Goal: Task Accomplishment & Management: Use online tool/utility

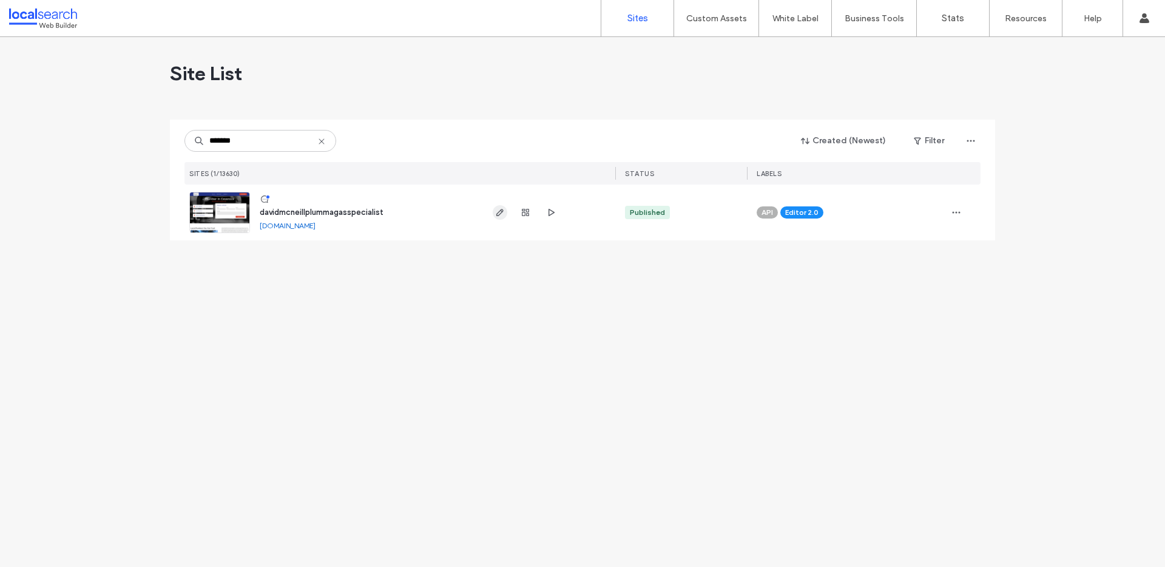
type input "*******"
click at [502, 214] on icon "button" at bounding box center [500, 212] width 10 height 10
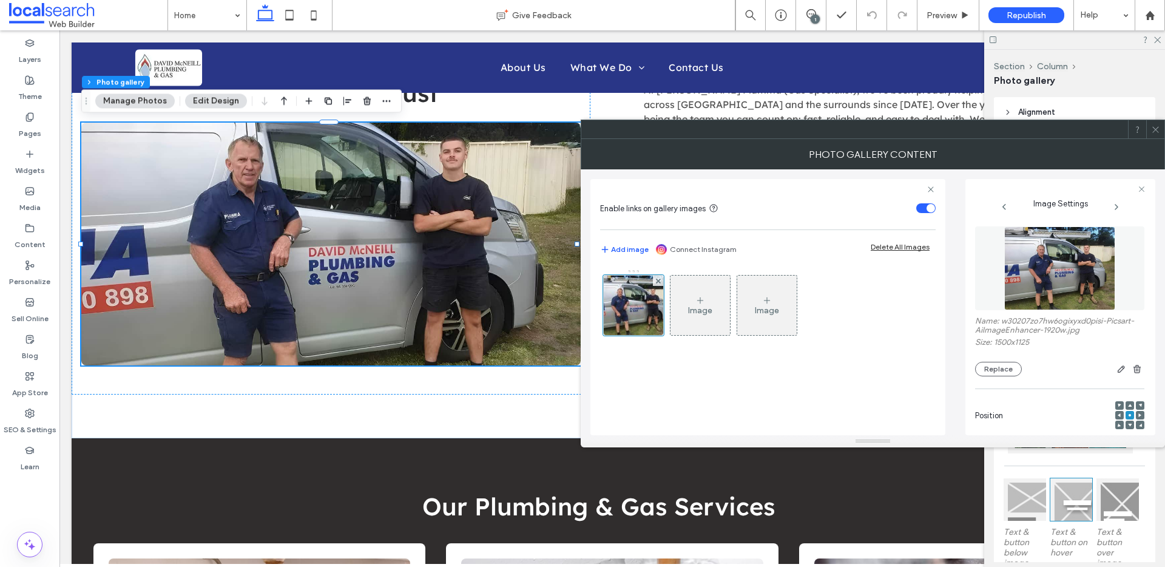
click at [997, 379] on div "Name: w30207zo7hw6ogixyxd0pisi-Picsart-AiImageEnhancer-1920w.jpg Size: 1500x112…" at bounding box center [1059, 301] width 169 height 162
click at [998, 370] on button "Replace" at bounding box center [998, 369] width 47 height 15
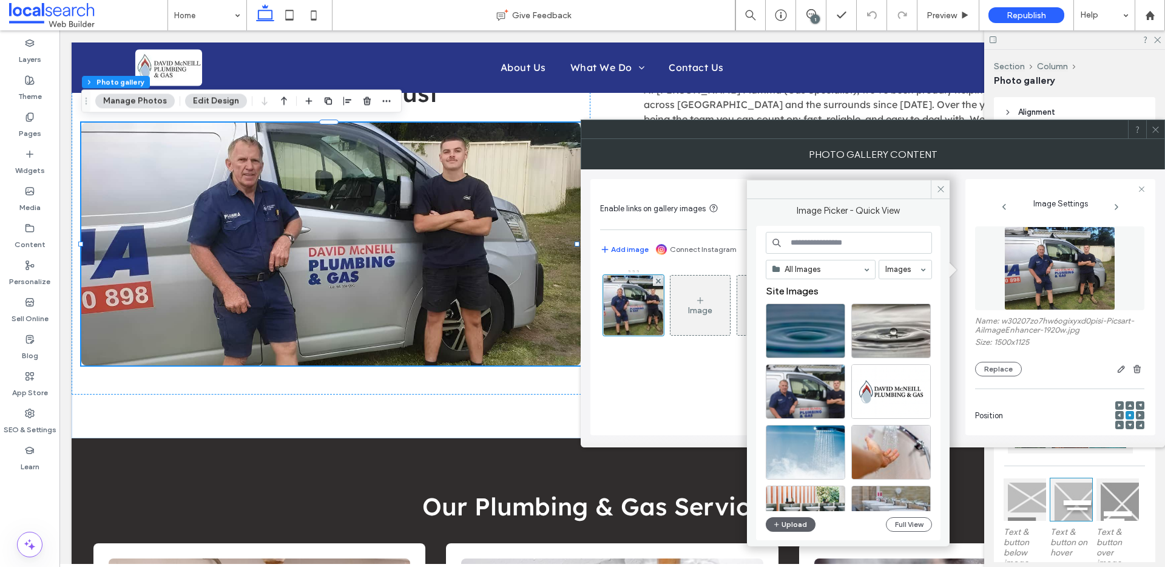
click at [905, 513] on div "All Images Images Site Images Upload Full View" at bounding box center [849, 383] width 166 height 303
click at [908, 518] on button "Full View" at bounding box center [909, 524] width 46 height 15
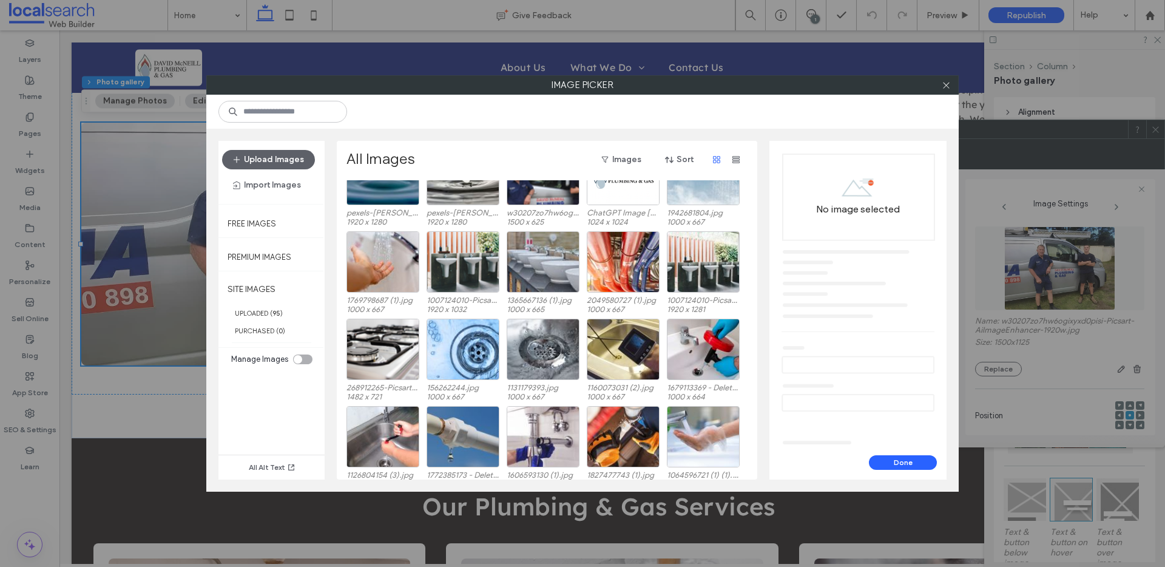
scroll to position [75, 0]
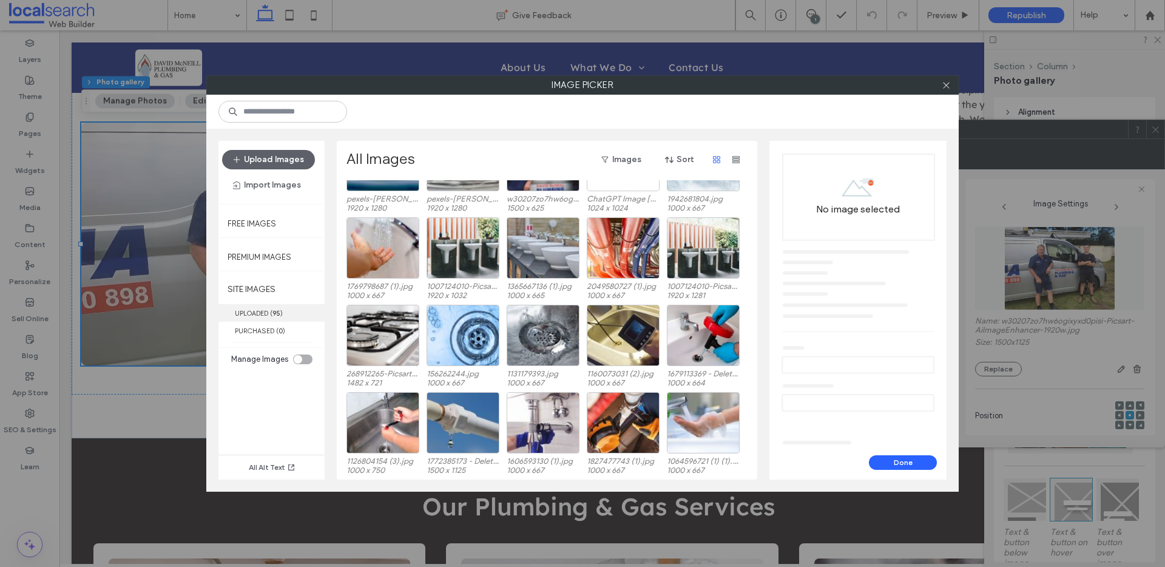
click at [276, 313] on b "95" at bounding box center [276, 313] width 8 height 8
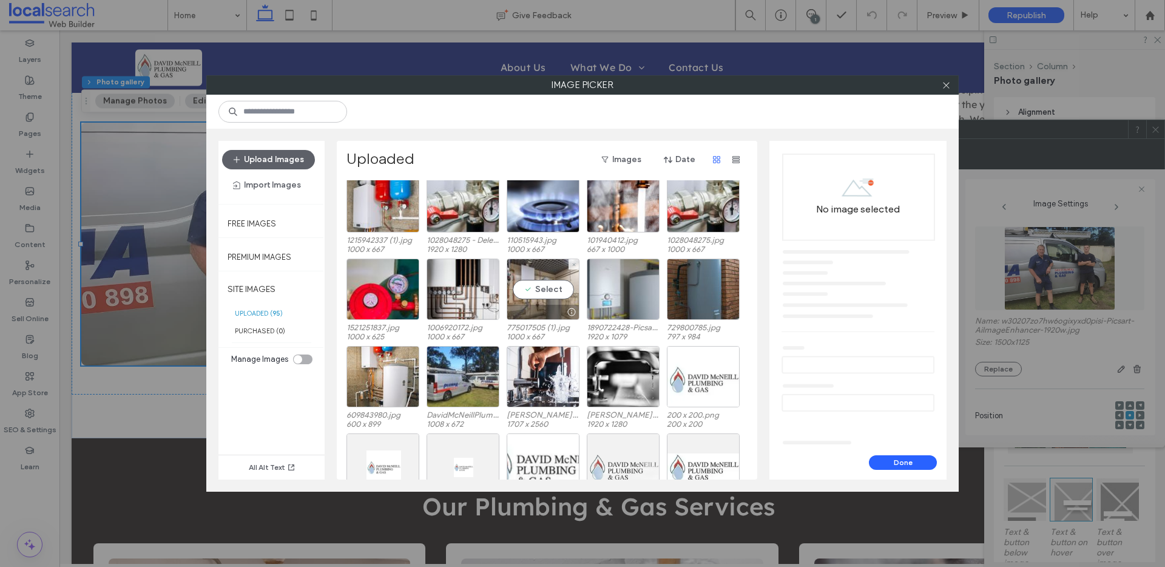
scroll to position [709, 0]
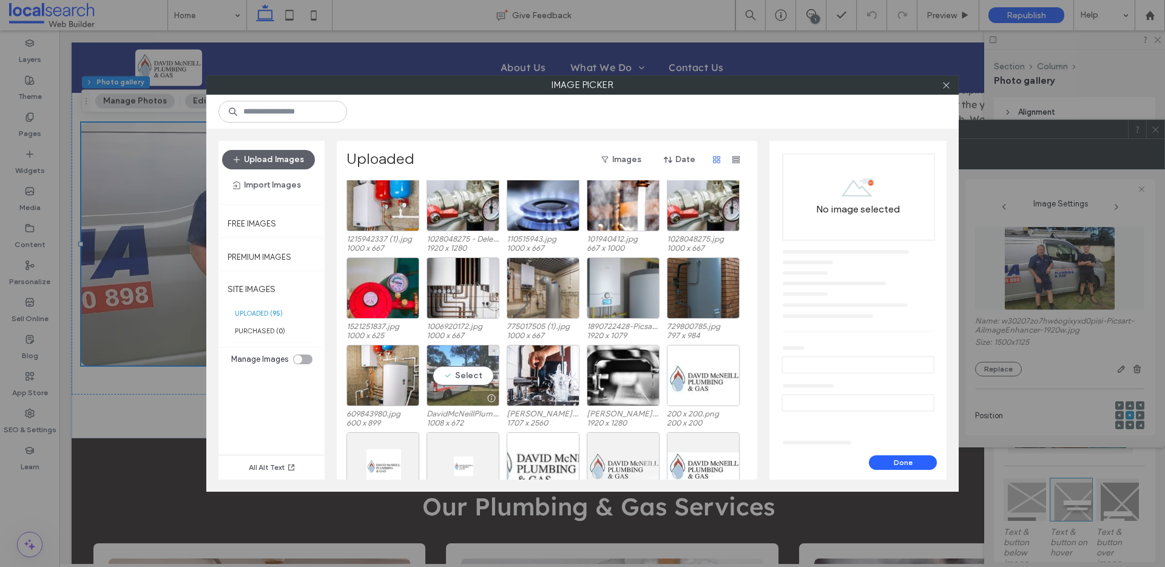
drag, startPoint x: 456, startPoint y: 355, endPoint x: 451, endPoint y: 350, distance: 6.4
click at [456, 355] on div "Select" at bounding box center [462, 375] width 73 height 61
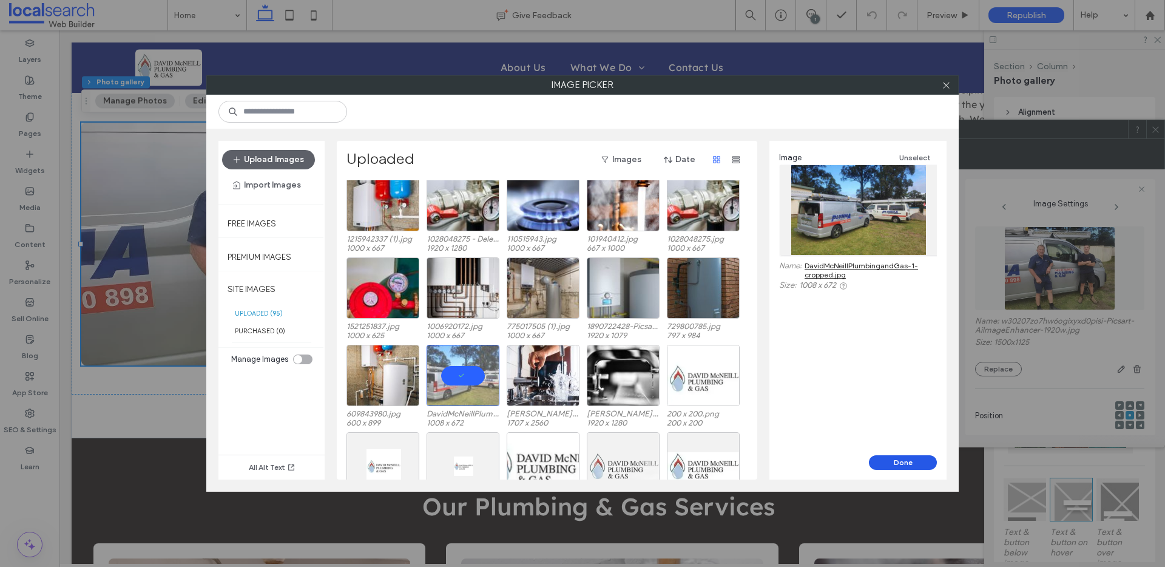
click at [907, 461] on button "Done" at bounding box center [903, 462] width 68 height 15
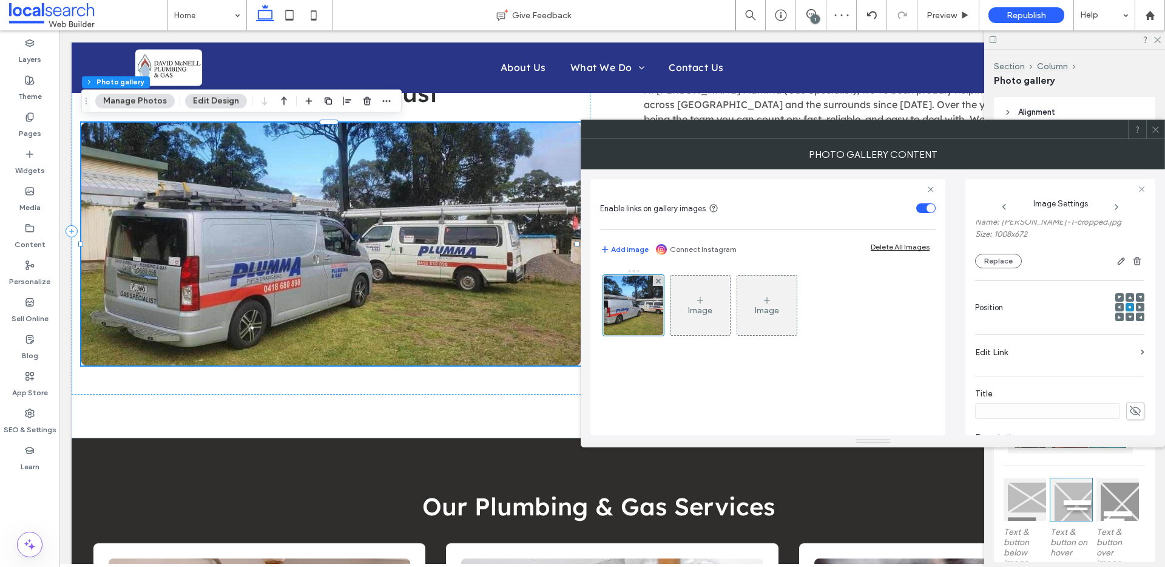
scroll to position [368, 0]
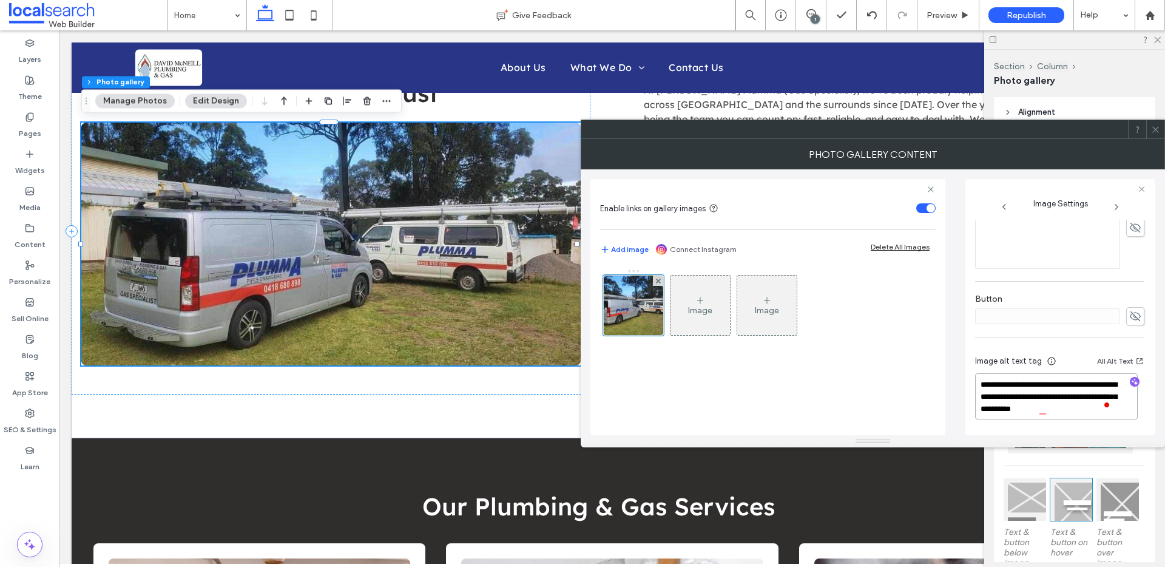
drag, startPoint x: 1008, startPoint y: 397, endPoint x: 998, endPoint y: 388, distance: 12.9
click at [998, 388] on textarea "**********" at bounding box center [1056, 396] width 163 height 46
type textarea "**********"
click at [1162, 126] on div at bounding box center [1155, 129] width 18 height 18
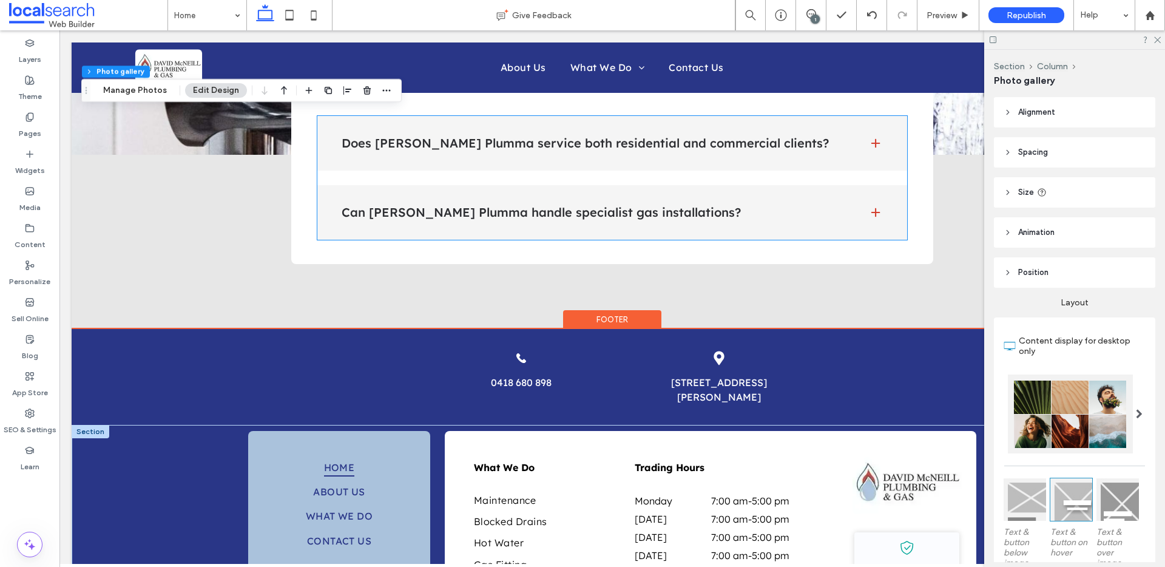
scroll to position [2846, 0]
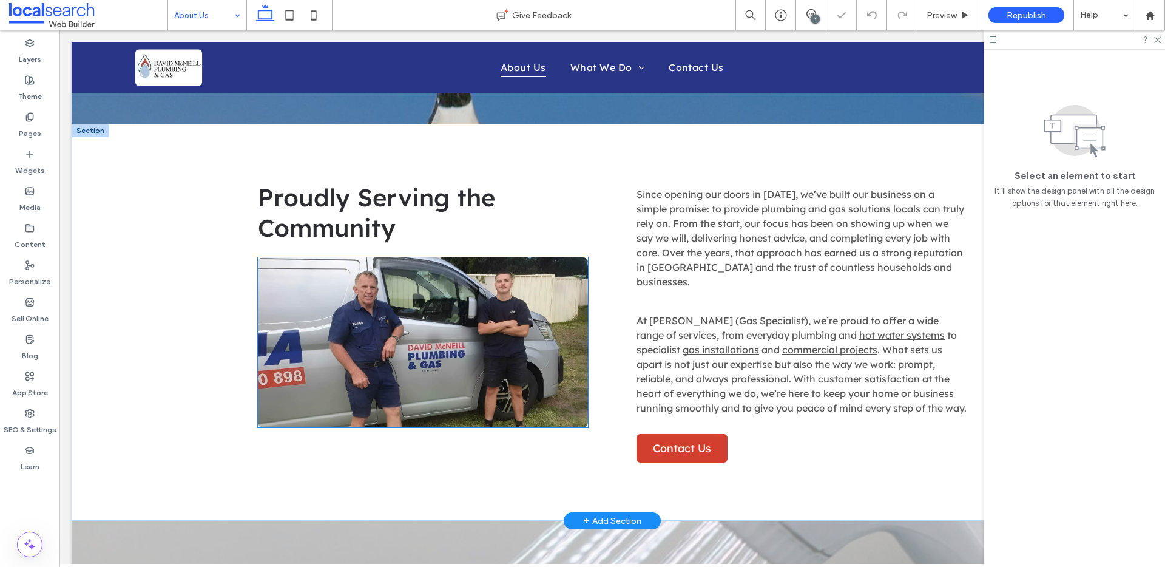
scroll to position [375, 0]
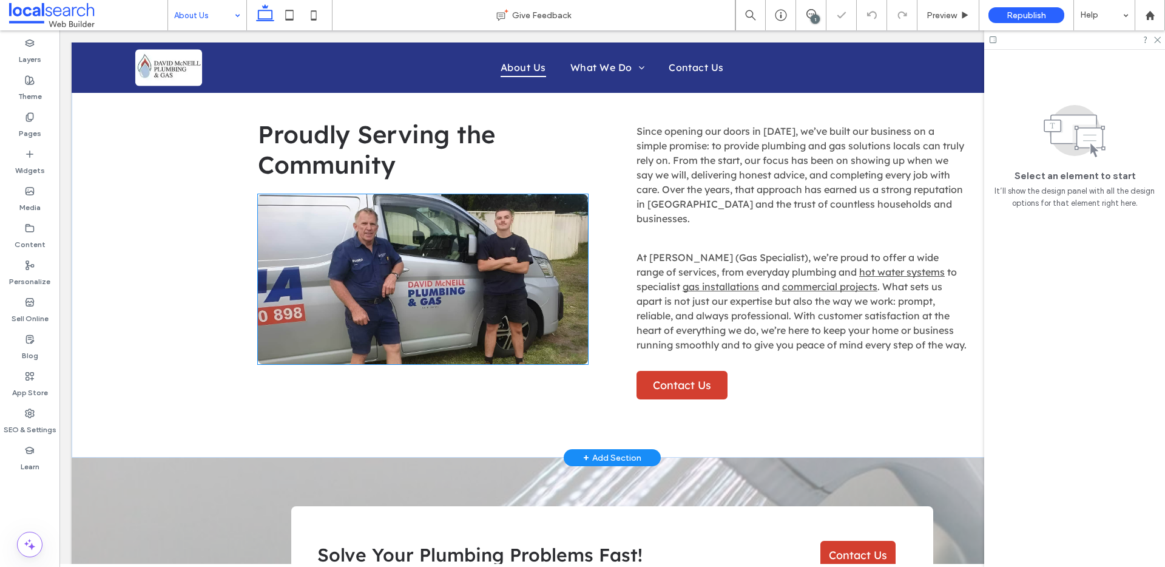
click at [405, 263] on link at bounding box center [423, 279] width 330 height 170
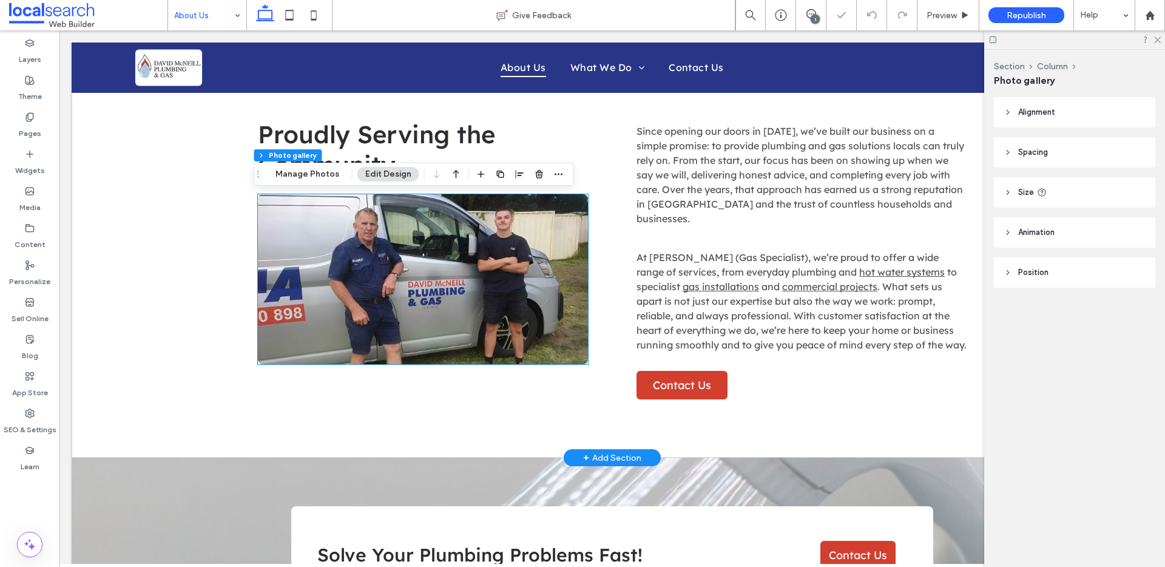
click at [405, 263] on link at bounding box center [423, 279] width 330 height 170
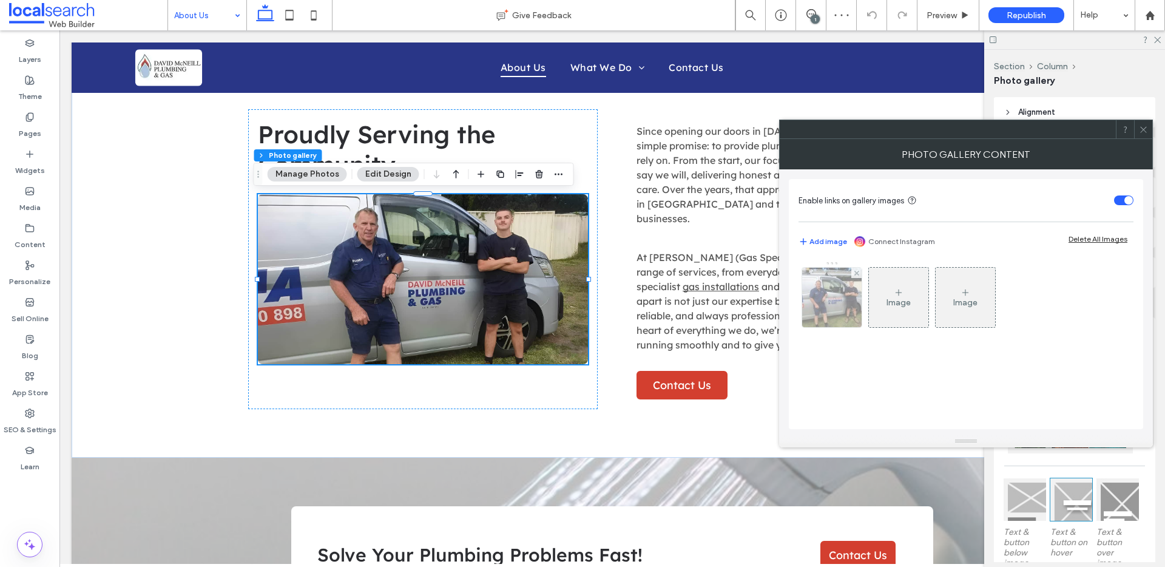
click at [838, 312] on img at bounding box center [831, 297] width 79 height 59
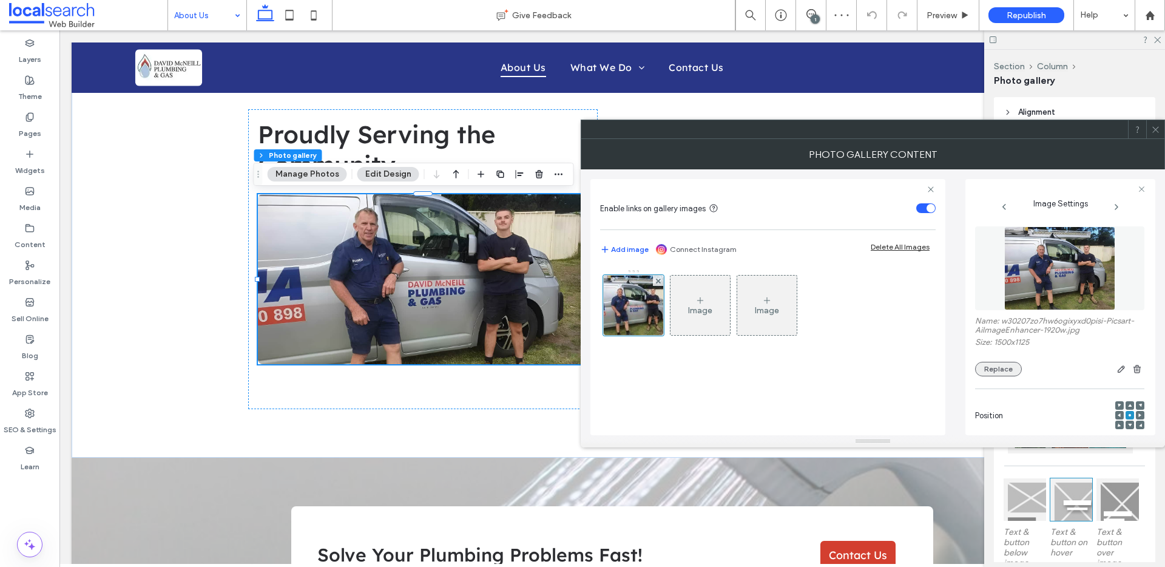
click at [1011, 371] on button "Replace" at bounding box center [998, 369] width 47 height 15
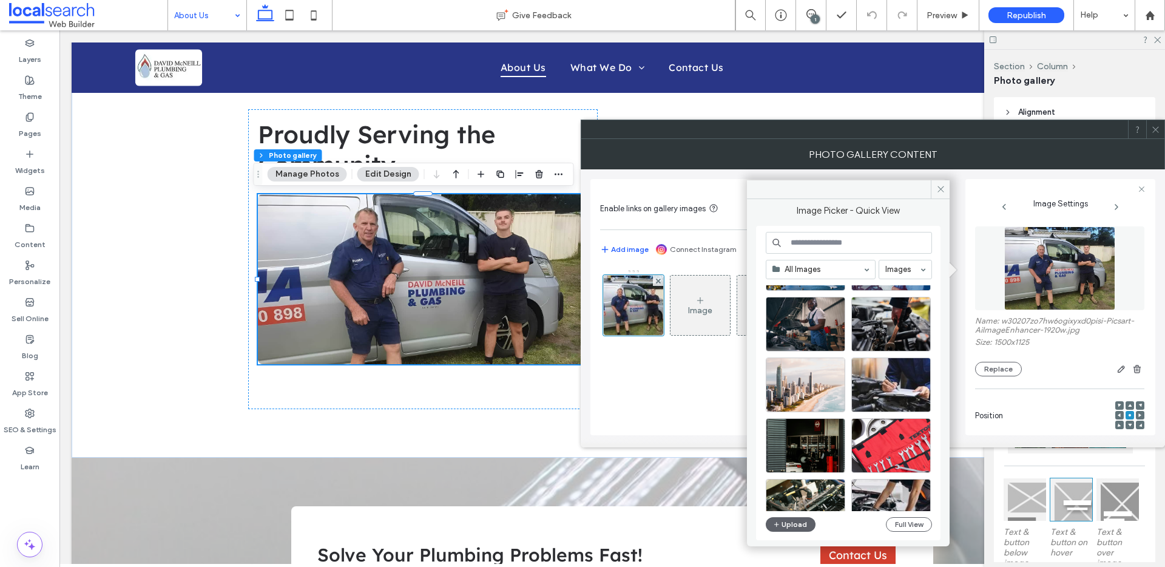
scroll to position [2248, 0]
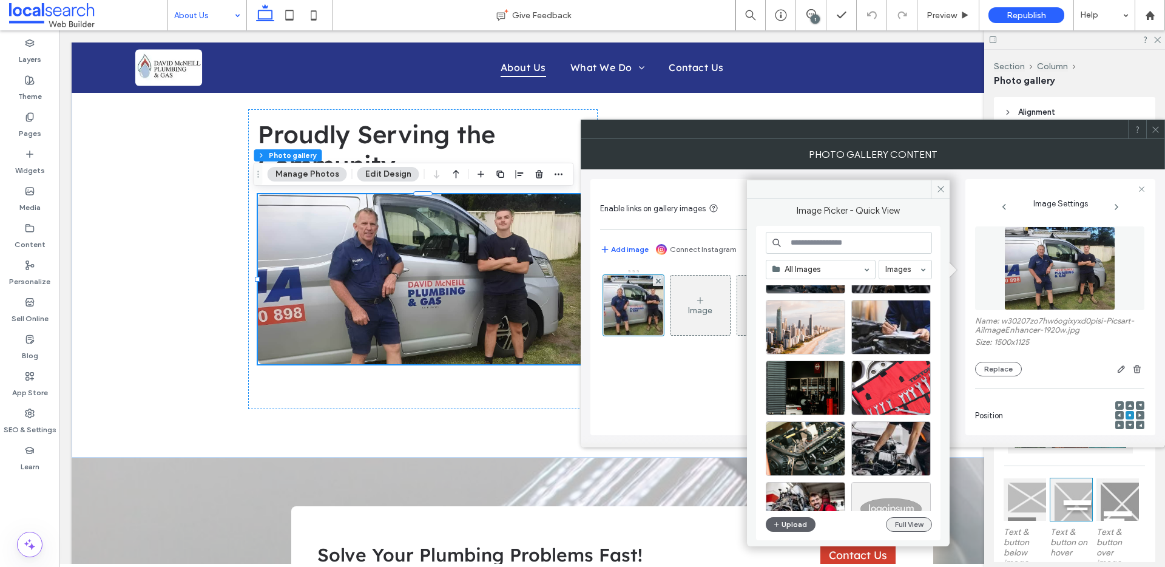
click at [923, 520] on button "Full View" at bounding box center [909, 524] width 46 height 15
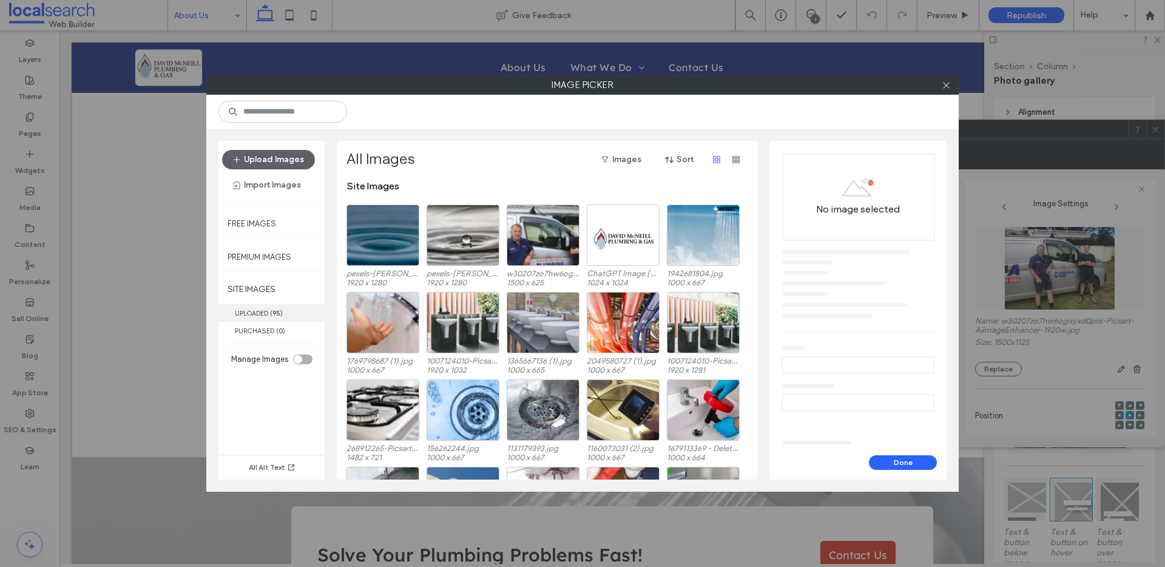
click at [271, 309] on span "( 95 )" at bounding box center [276, 313] width 13 height 8
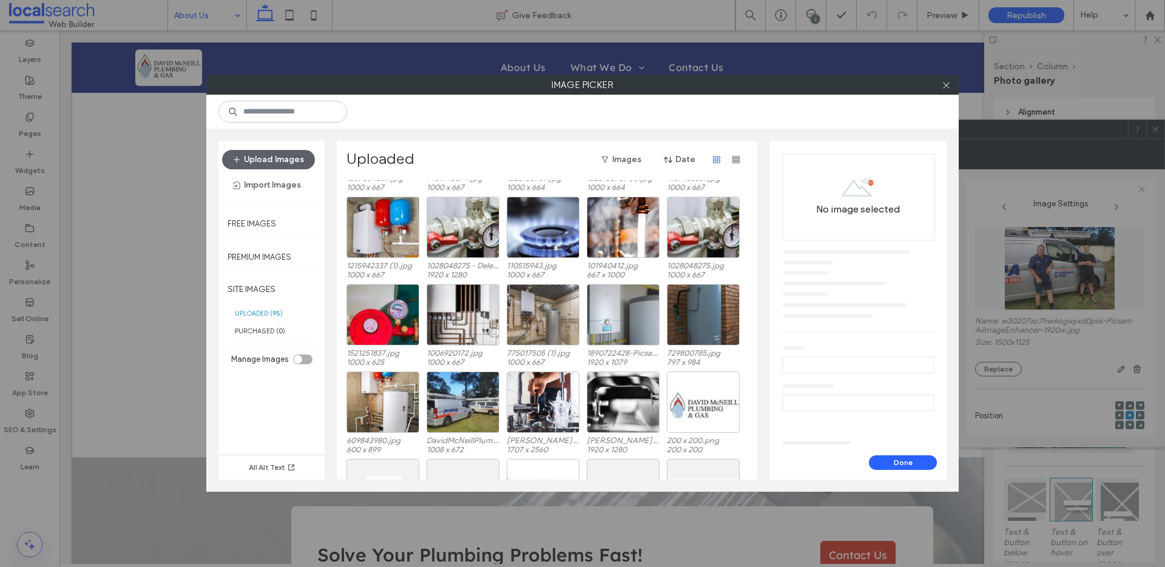
scroll to position [696, 0]
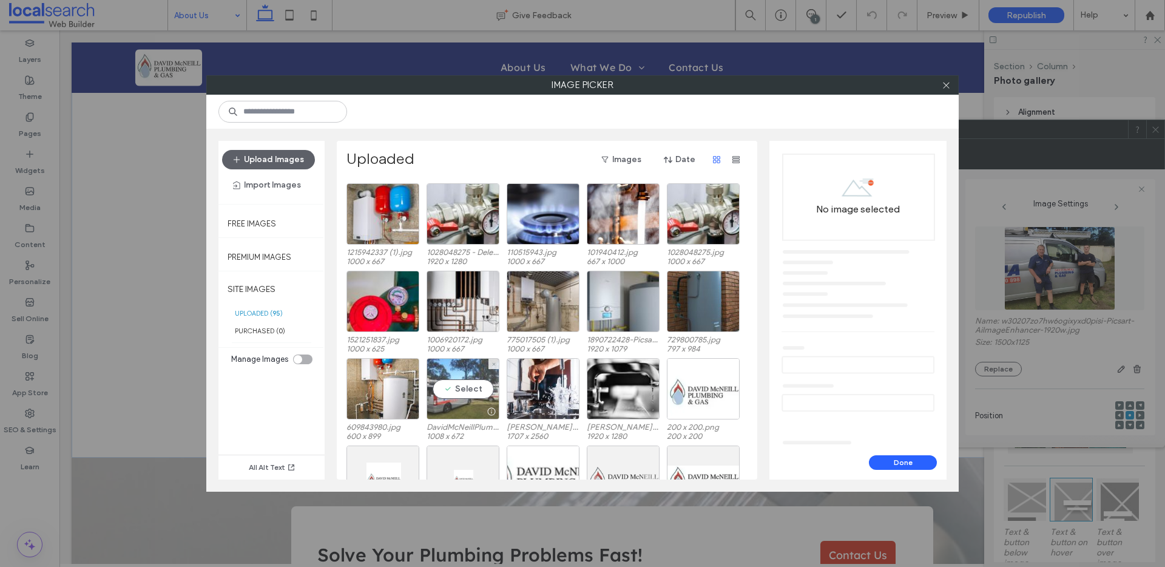
click at [445, 371] on div "Select" at bounding box center [462, 388] width 73 height 61
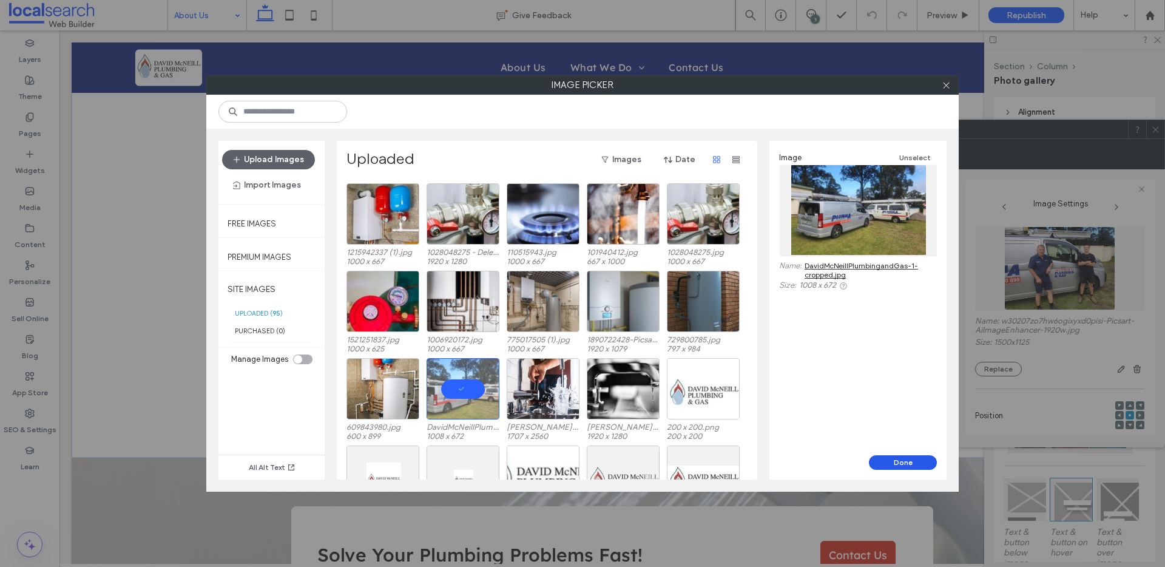
drag, startPoint x: 923, startPoint y: 466, endPoint x: 860, endPoint y: 437, distance: 70.3
click at [923, 466] on button "Done" at bounding box center [903, 462] width 68 height 15
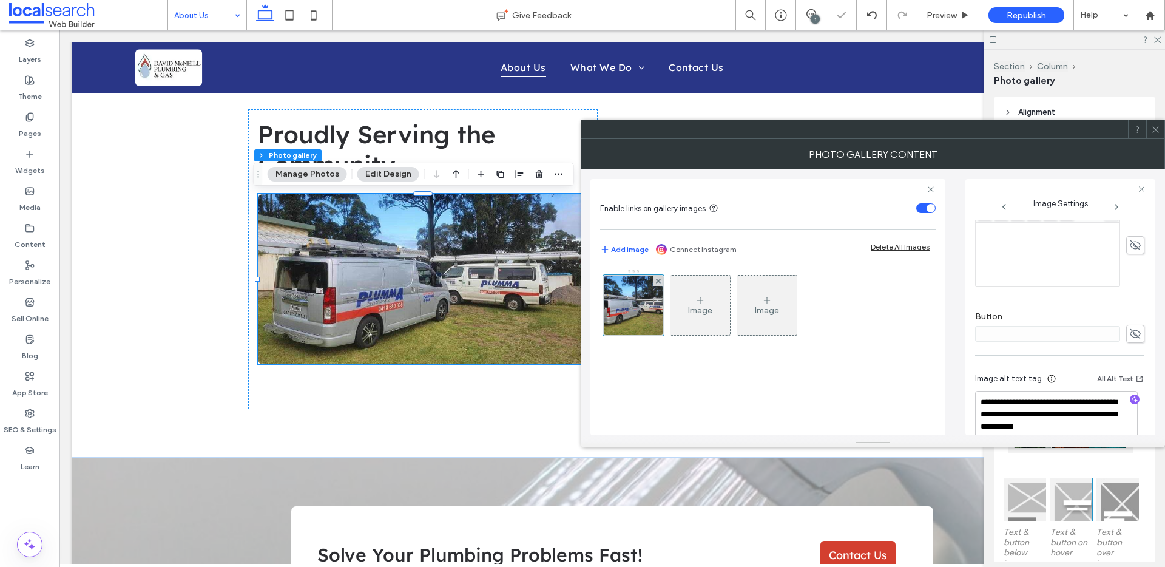
scroll to position [368, 0]
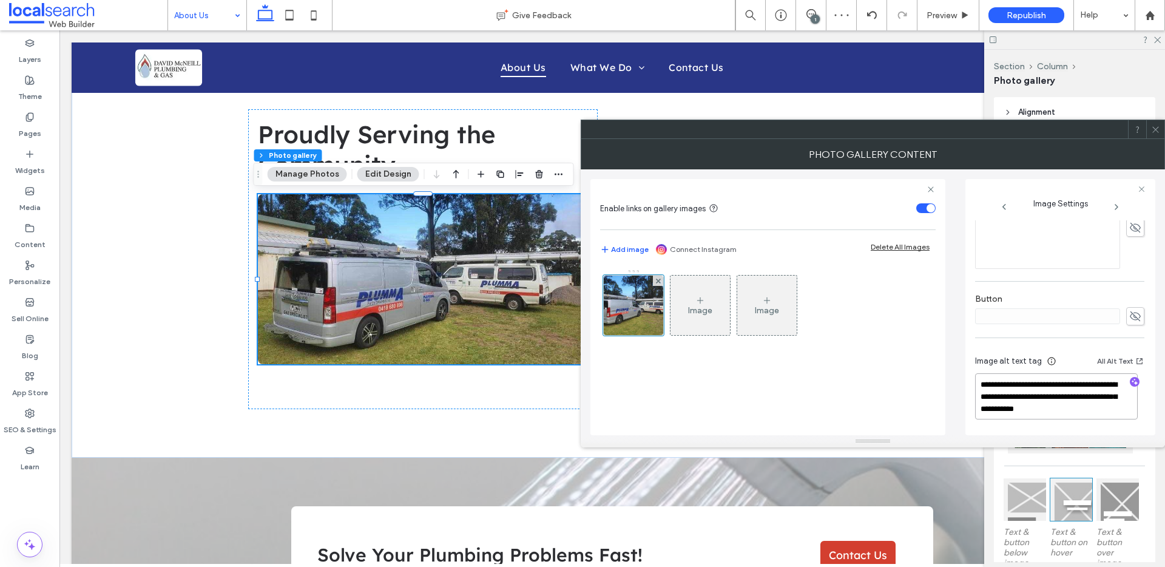
drag, startPoint x: 1017, startPoint y: 401, endPoint x: 966, endPoint y: 377, distance: 56.4
click at [966, 377] on div "**********" at bounding box center [1060, 307] width 190 height 256
type textarea "**********"
click at [1153, 133] on icon at bounding box center [1155, 129] width 9 height 9
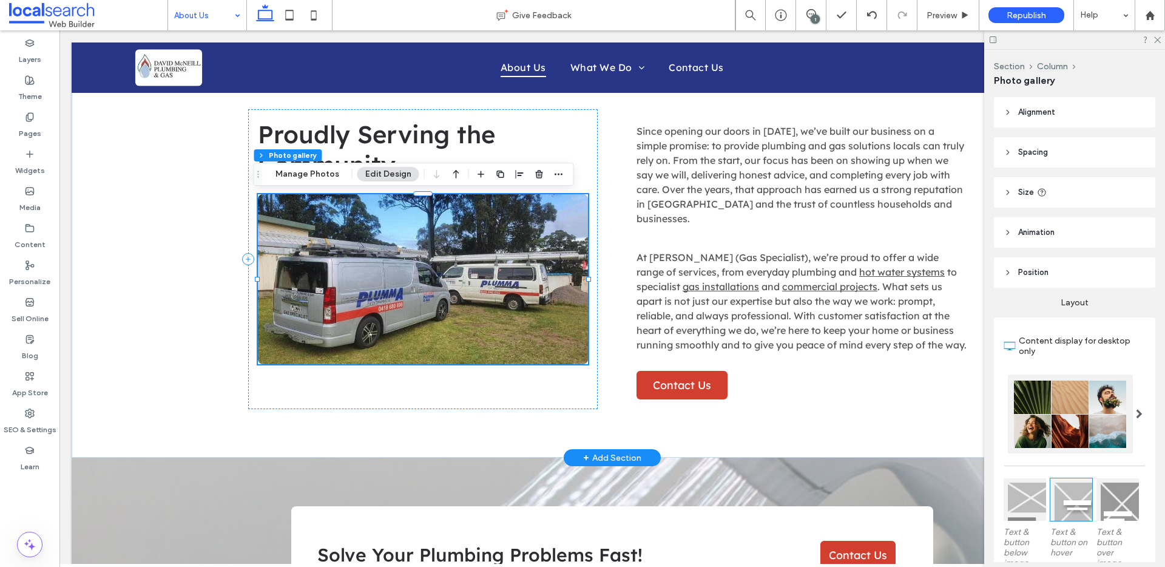
click at [390, 241] on link at bounding box center [423, 279] width 330 height 170
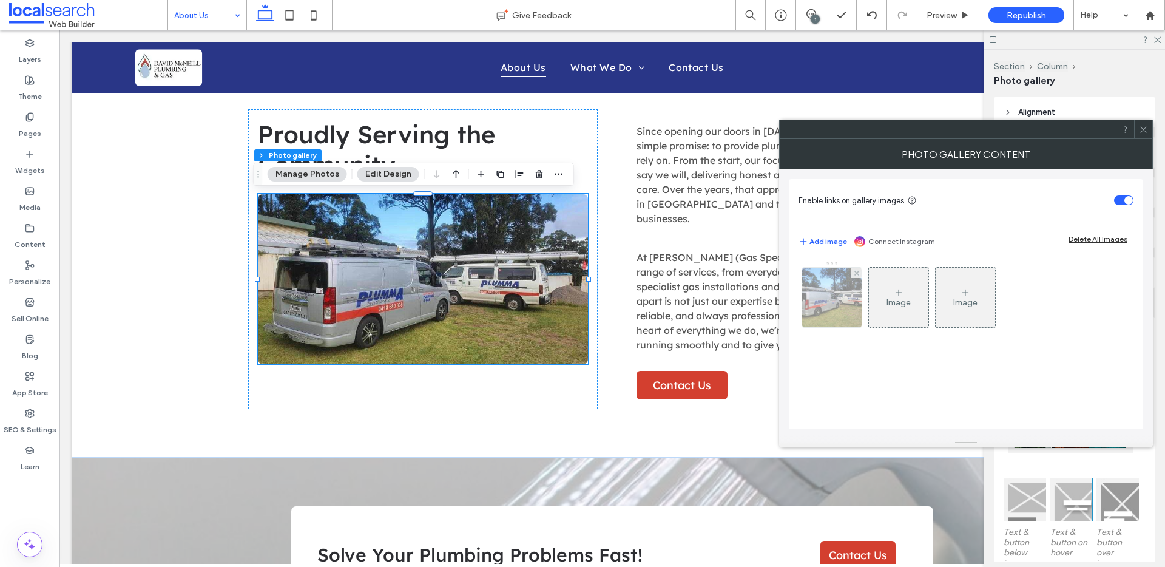
click at [849, 300] on img at bounding box center [831, 297] width 89 height 59
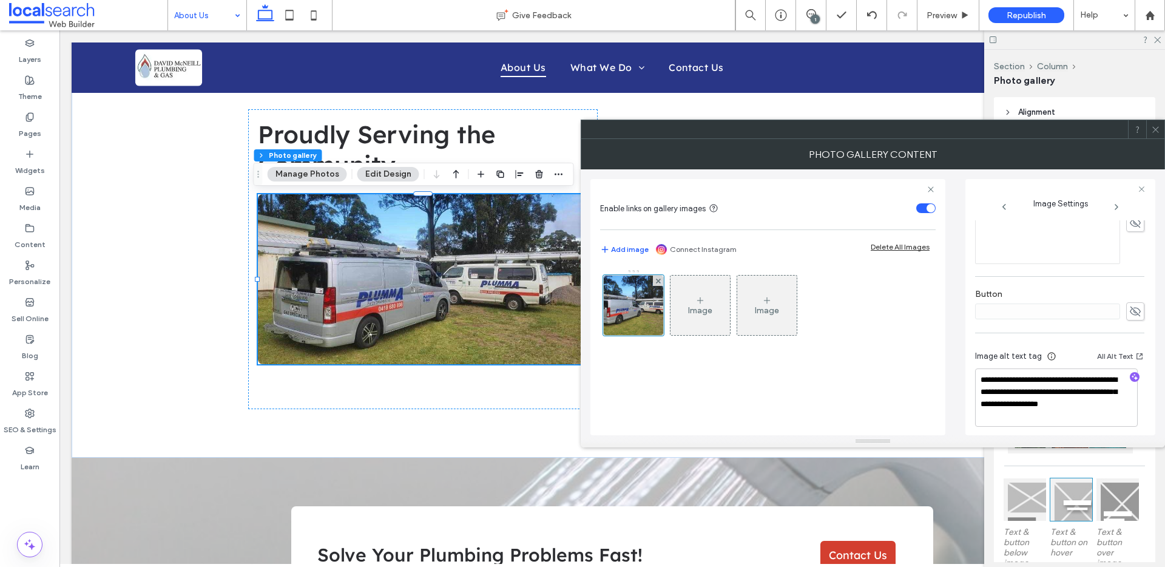
scroll to position [380, 0]
click at [1153, 126] on icon at bounding box center [1155, 129] width 9 height 9
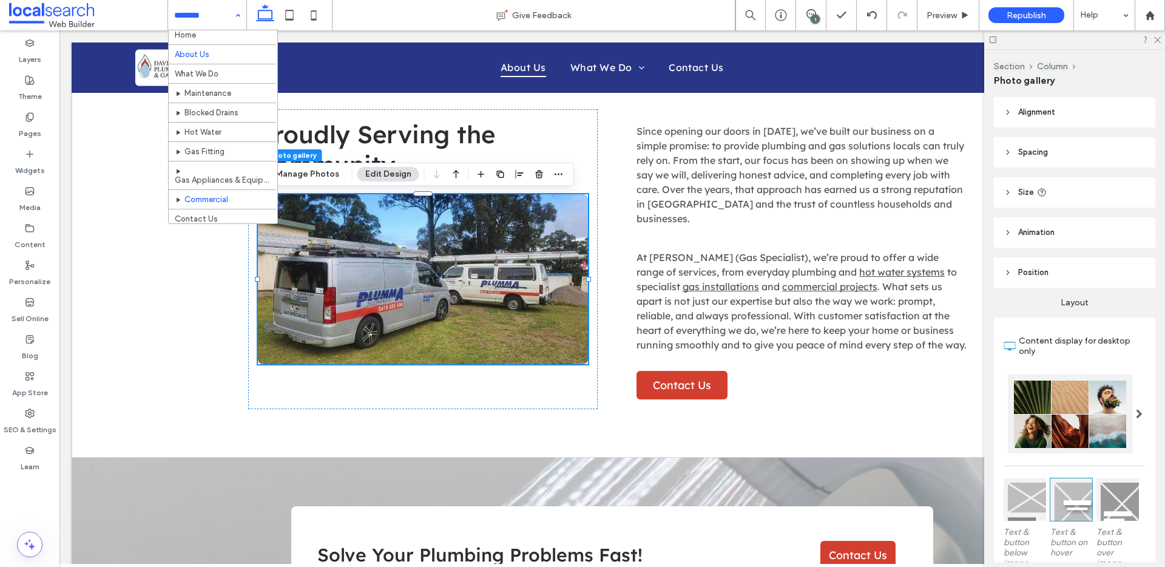
scroll to position [8, 0]
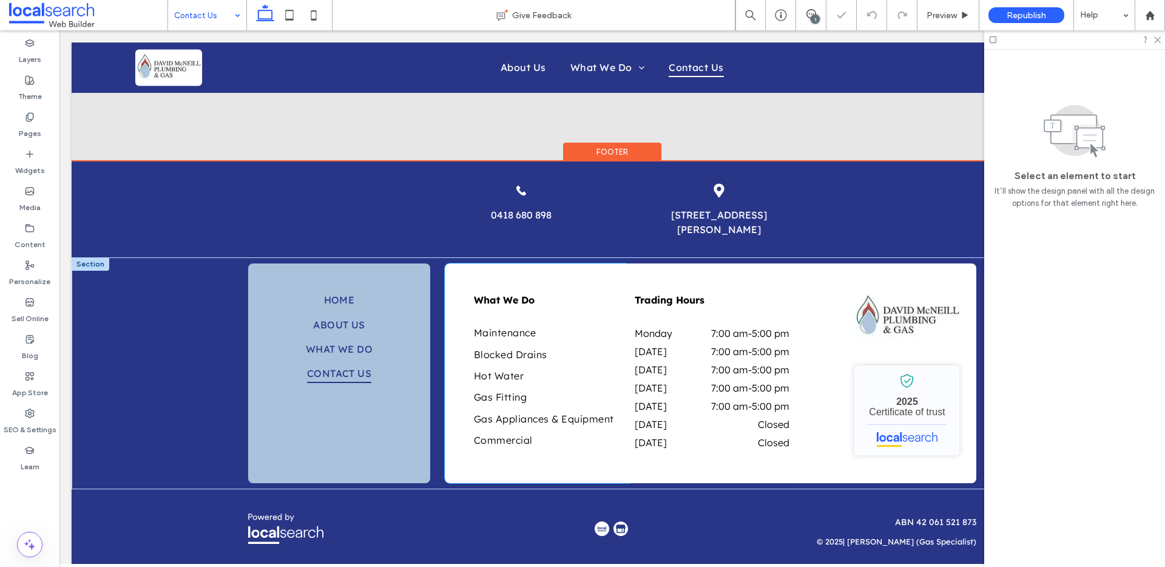
scroll to position [912, 0]
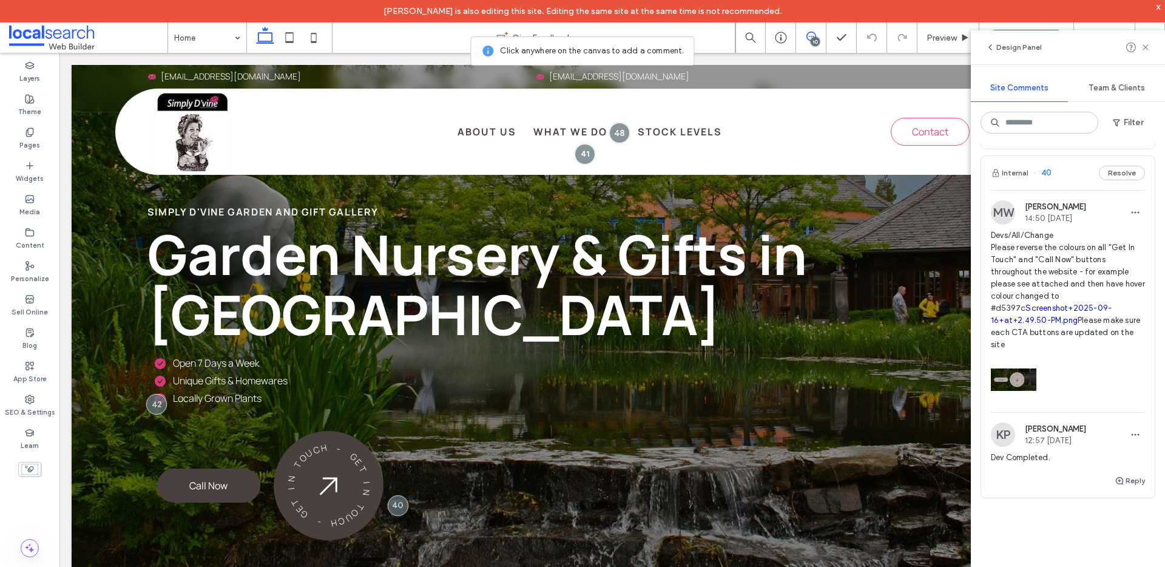
scroll to position [2671, 0]
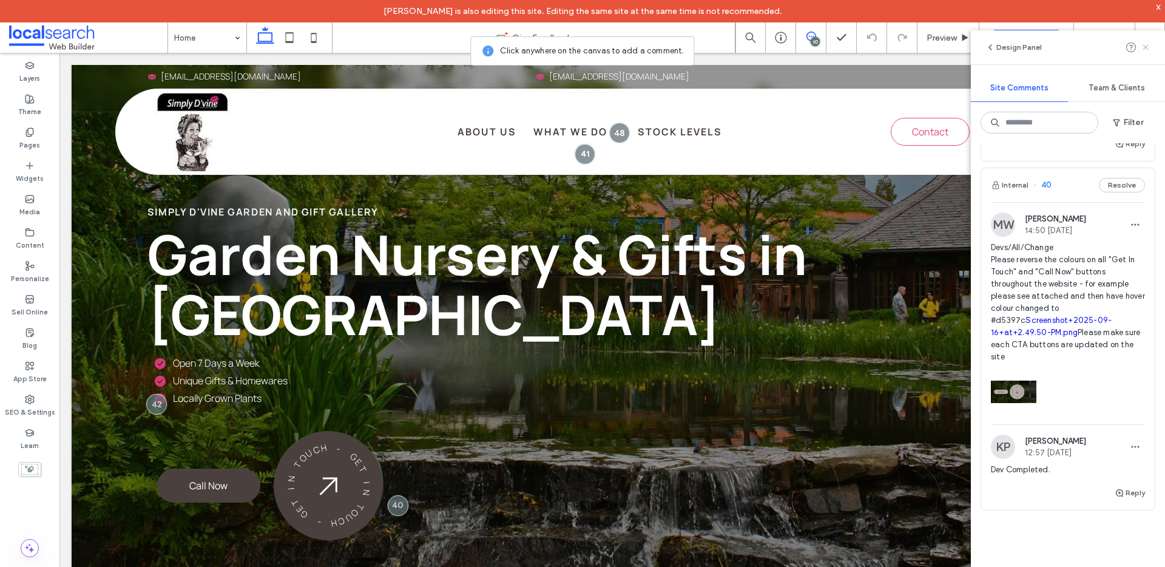
click at [1142, 45] on icon at bounding box center [1145, 47] width 10 height 10
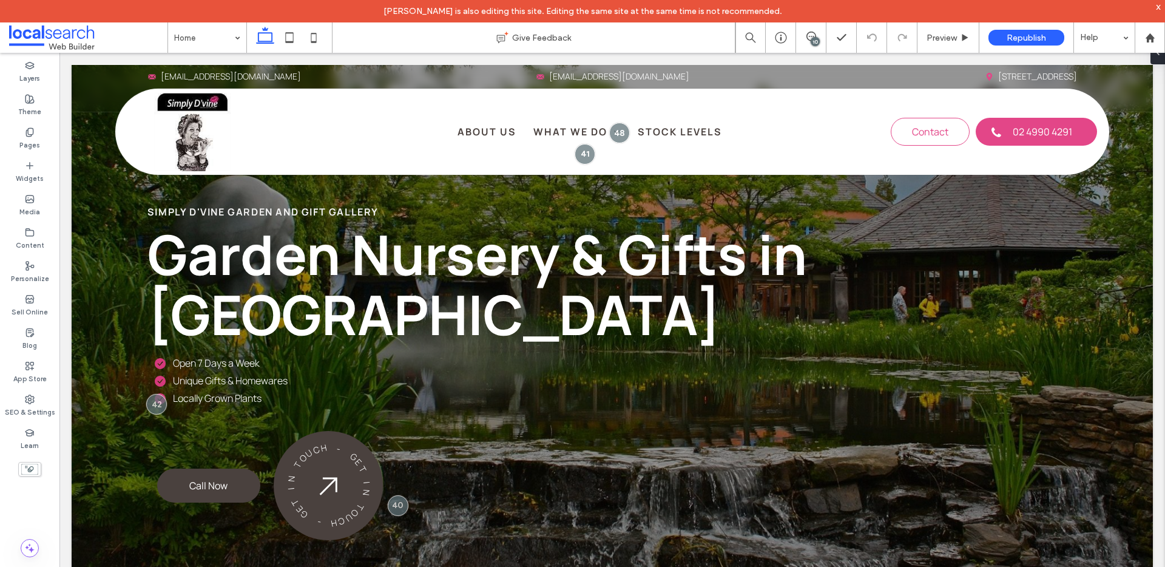
scroll to position [0, 0]
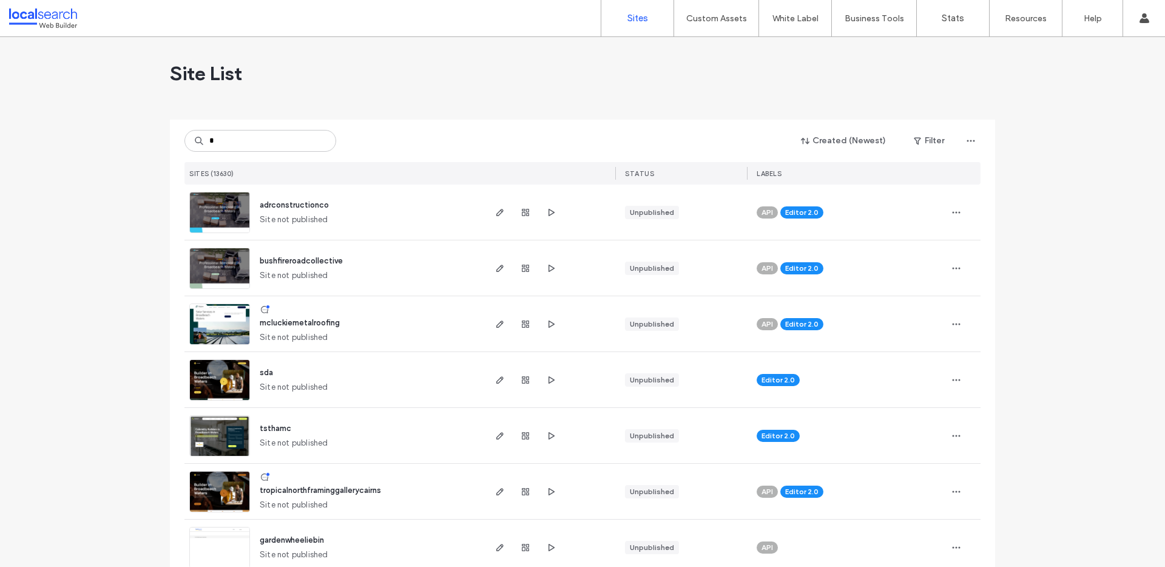
type input "*"
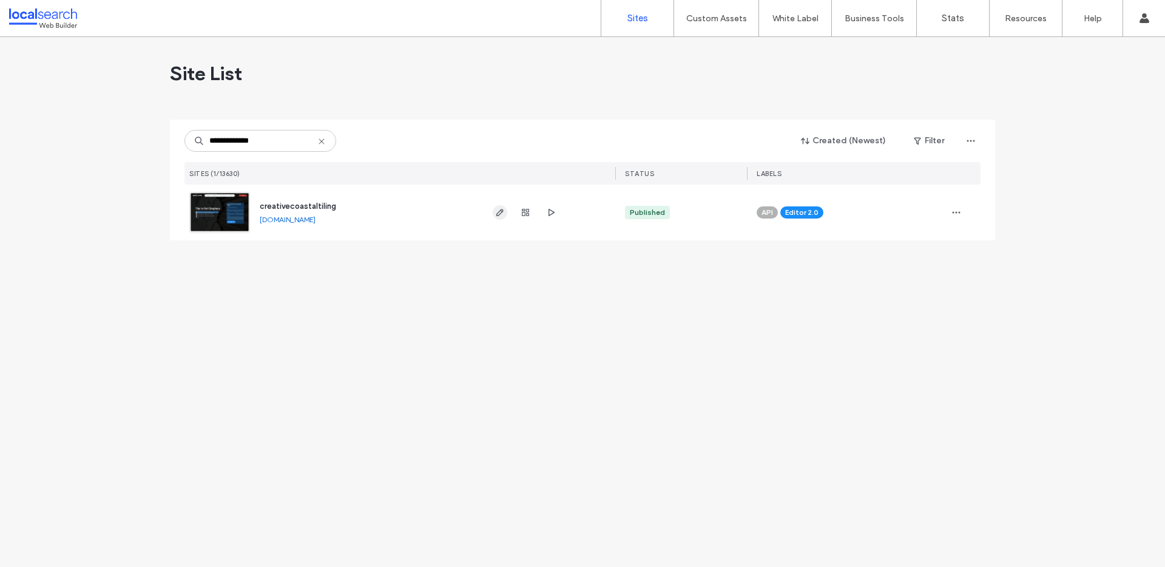
type input "**********"
click at [495, 212] on icon "button" at bounding box center [500, 212] width 10 height 10
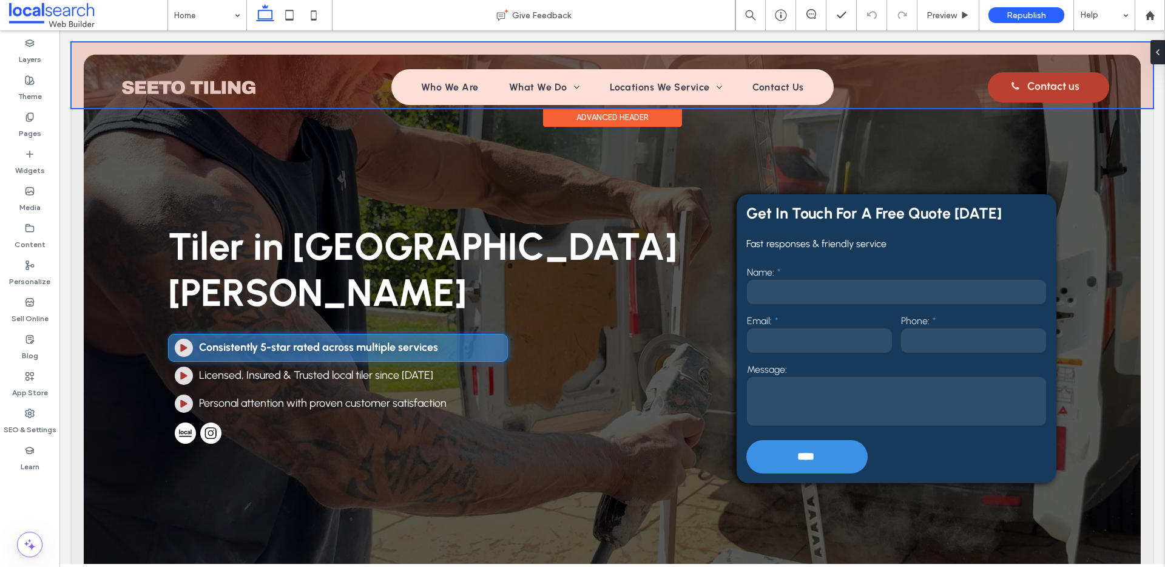
click at [198, 81] on div at bounding box center [612, 75] width 1081 height 66
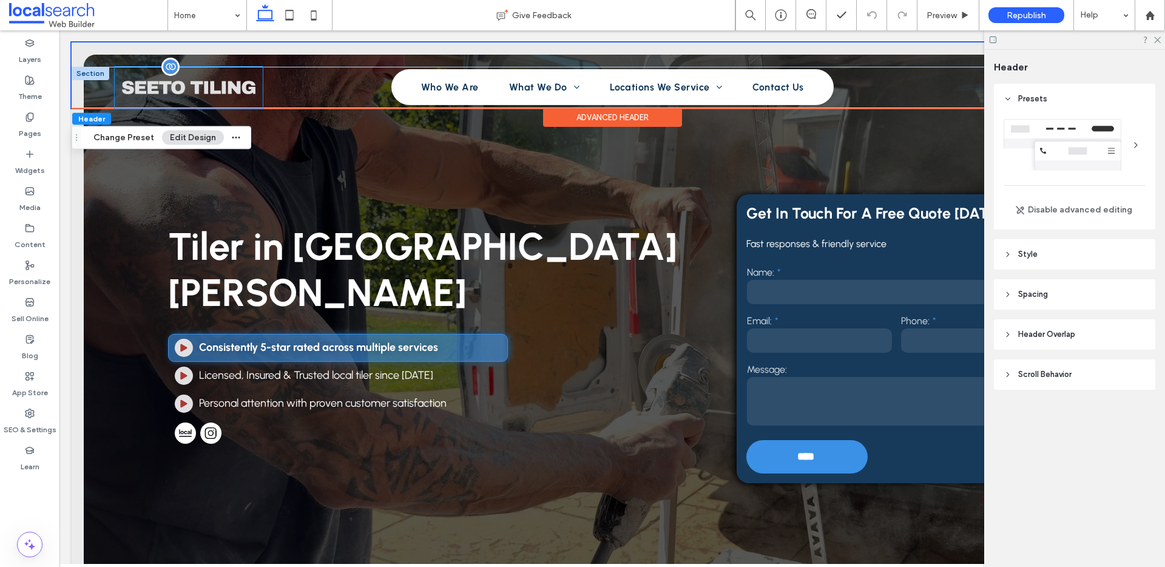
click at [188, 88] on img at bounding box center [189, 87] width 148 height 41
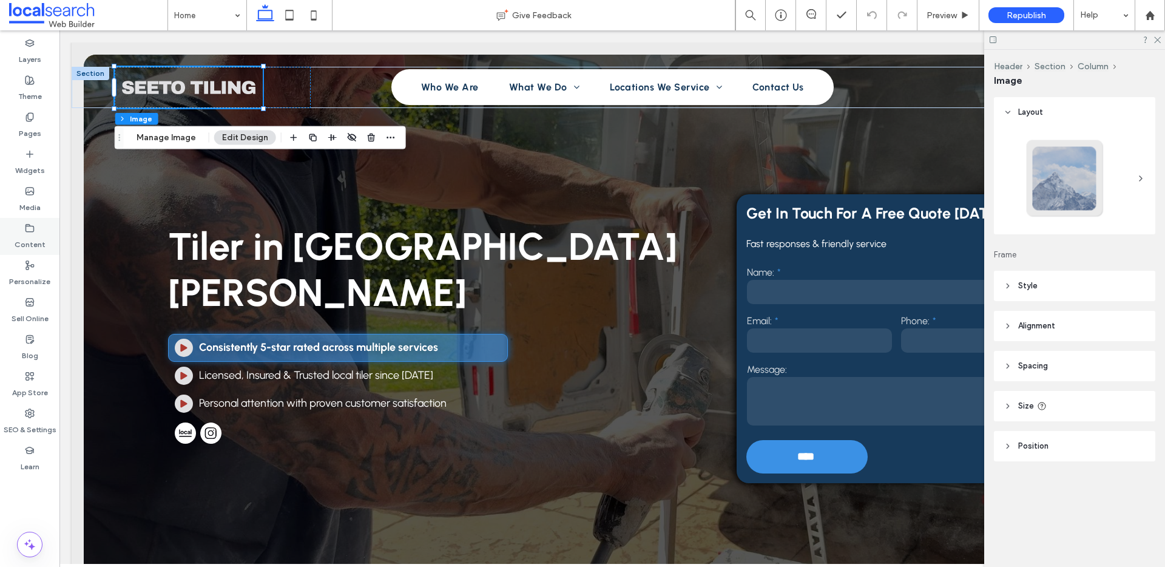
click at [25, 235] on label "Content" at bounding box center [30, 241] width 31 height 17
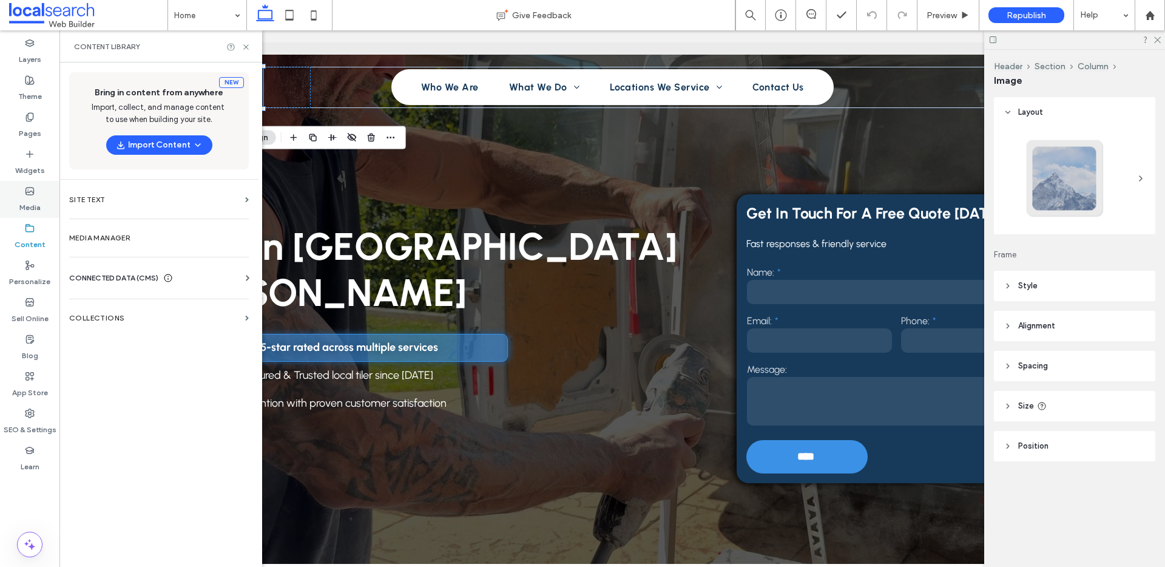
click at [31, 203] on label "Media" at bounding box center [29, 204] width 21 height 17
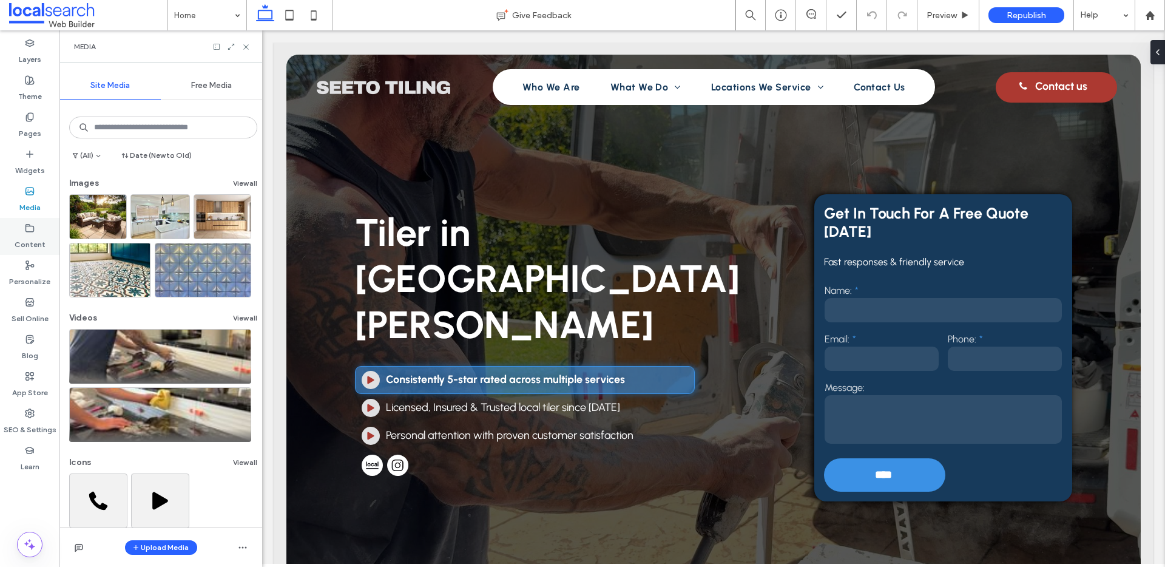
click at [21, 217] on div "Media" at bounding box center [29, 199] width 59 height 37
click at [25, 223] on icon at bounding box center [30, 228] width 10 height 10
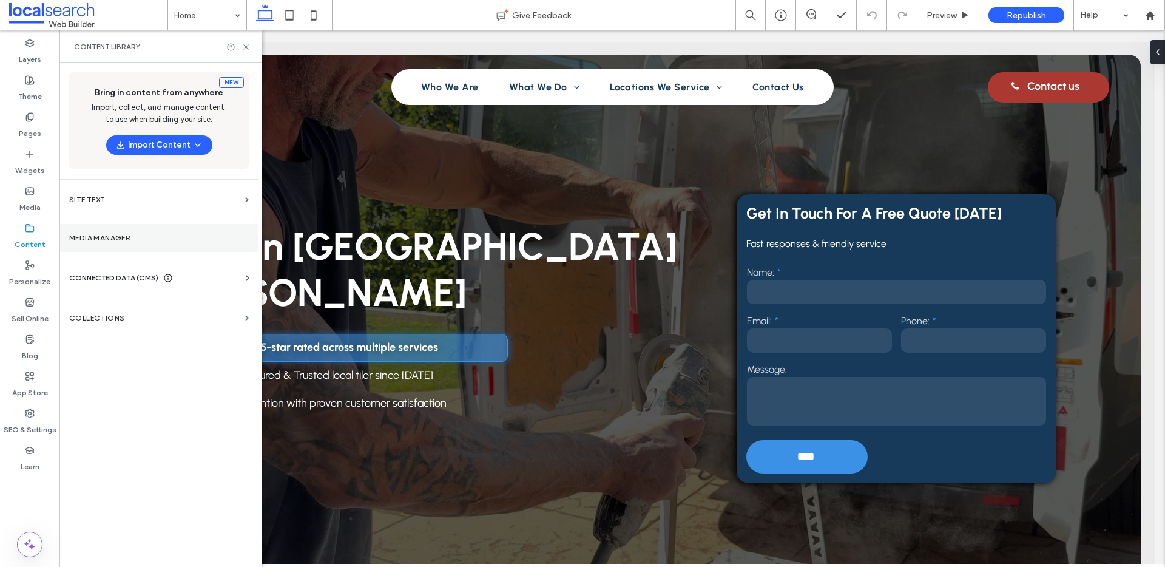
click at [175, 236] on label "Media Manager" at bounding box center [159, 238] width 180 height 8
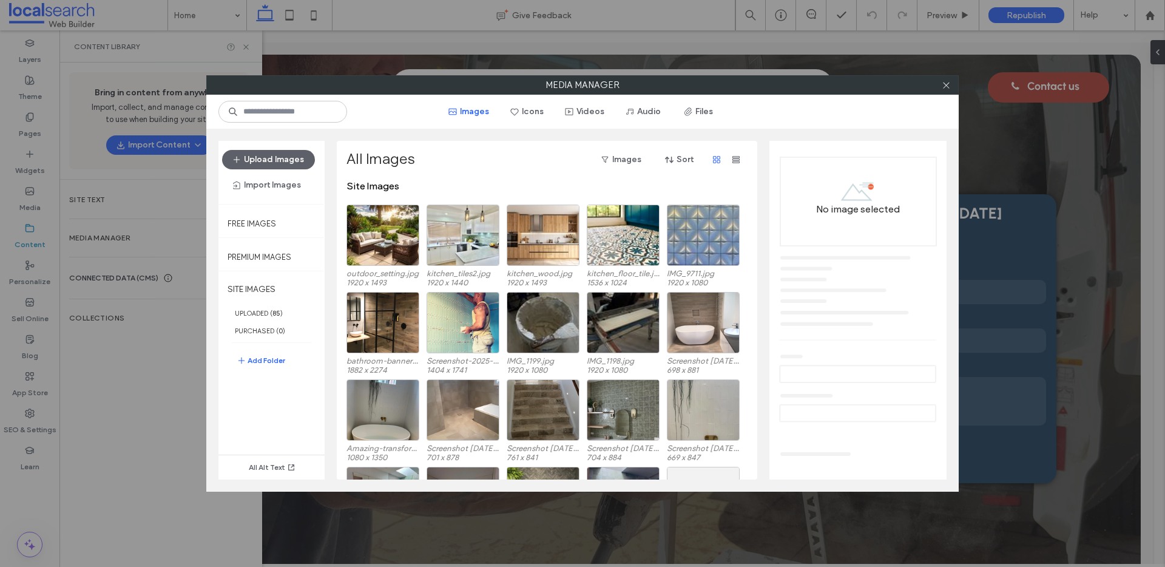
click at [120, 403] on div "Media Manager Images Icons Videos Audio Files Upload Images Import Images Free …" at bounding box center [582, 283] width 1165 height 567
click at [946, 87] on icon at bounding box center [945, 85] width 9 height 9
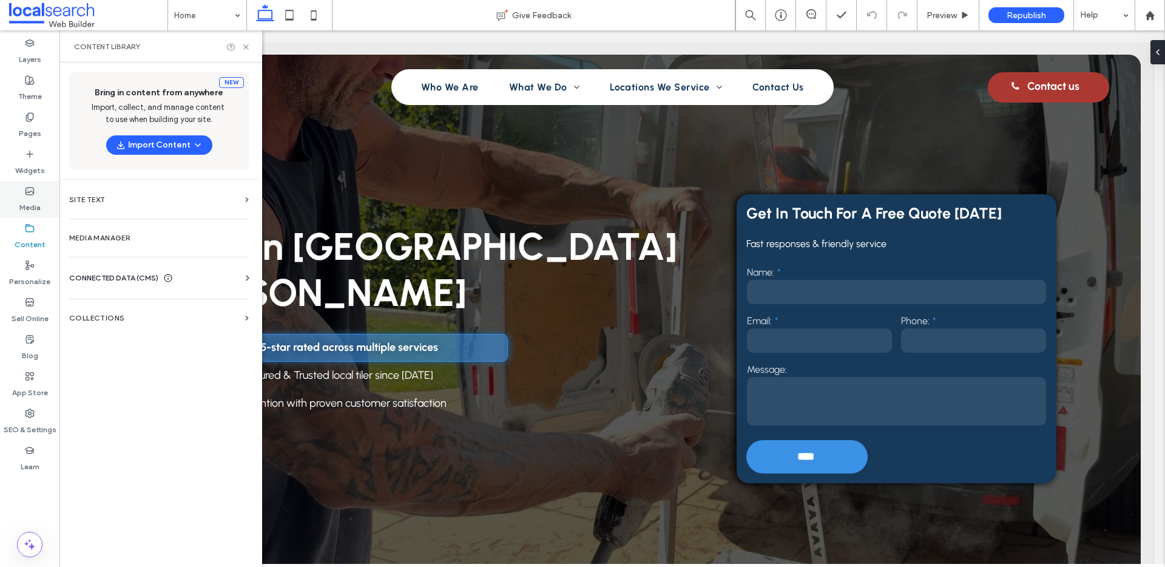
click at [26, 192] on use at bounding box center [30, 190] width 8 height 7
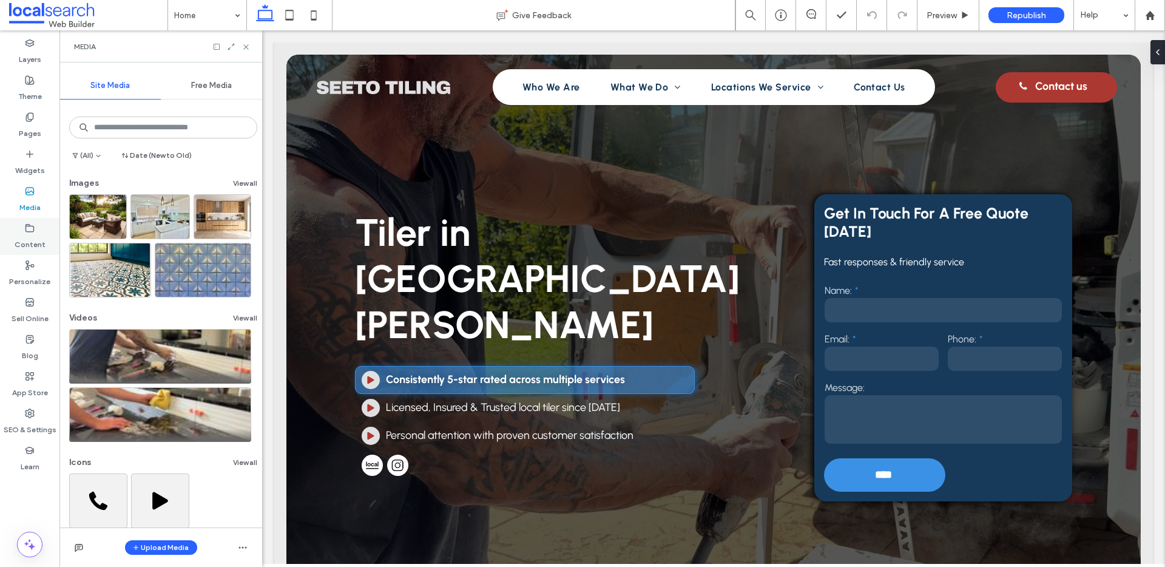
click at [33, 227] on use at bounding box center [30, 227] width 8 height 7
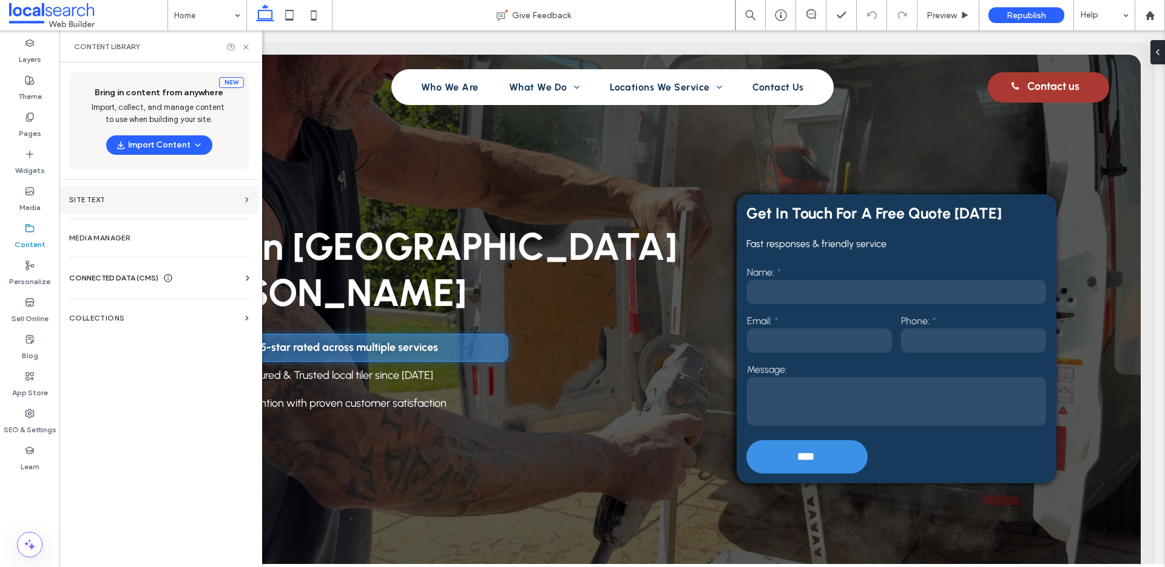
click at [151, 203] on label "Site Text" at bounding box center [154, 199] width 171 height 8
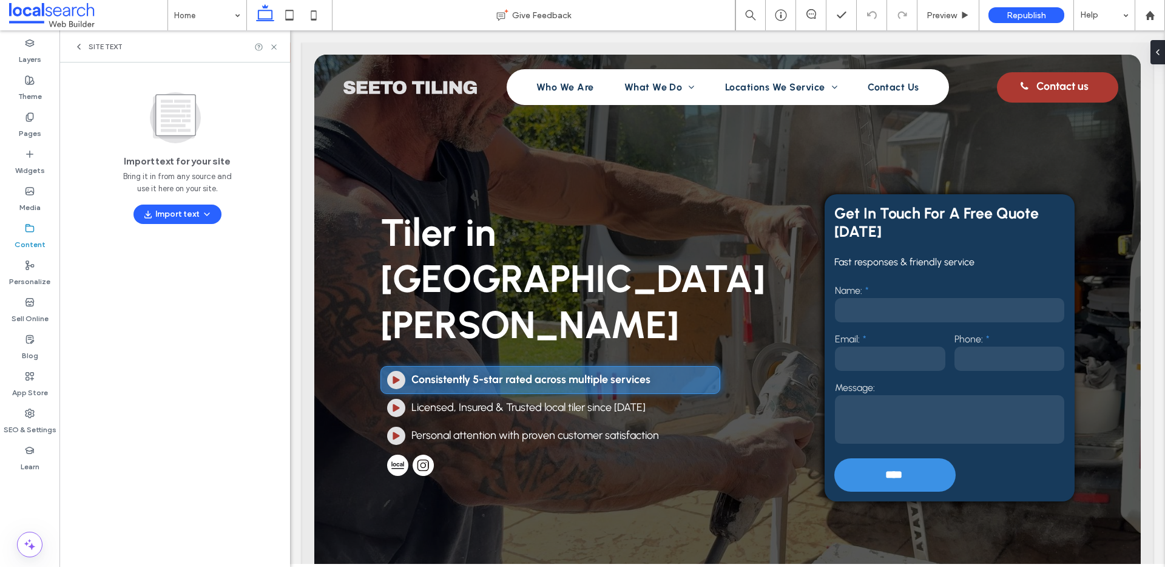
click at [73, 45] on div "Site Text" at bounding box center [174, 46] width 231 height 32
click at [31, 192] on icon at bounding box center [30, 191] width 10 height 10
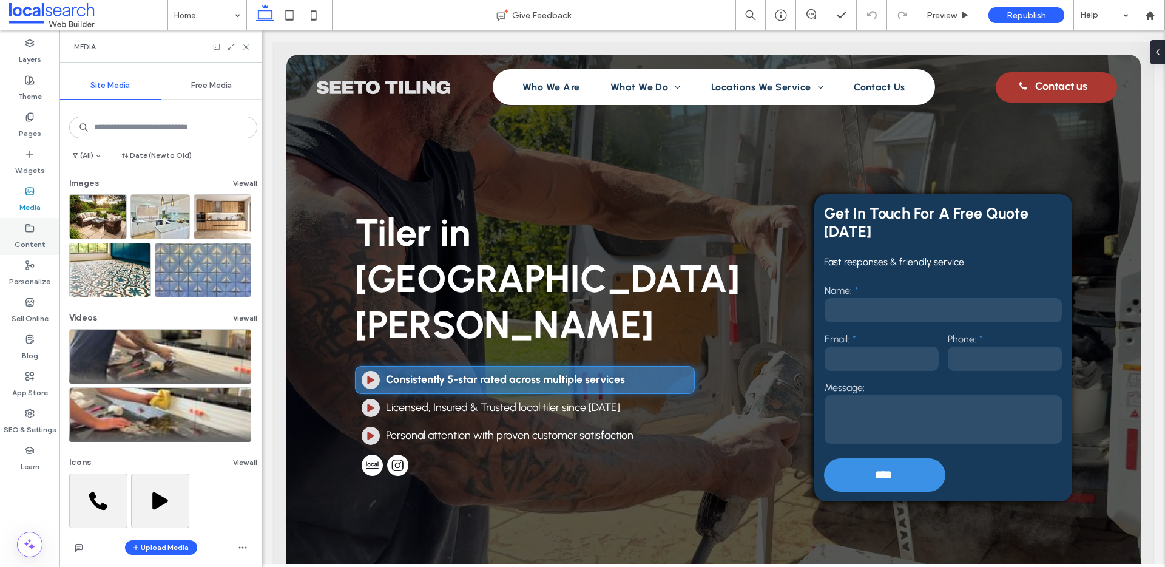
click at [31, 251] on div "Content" at bounding box center [29, 236] width 59 height 37
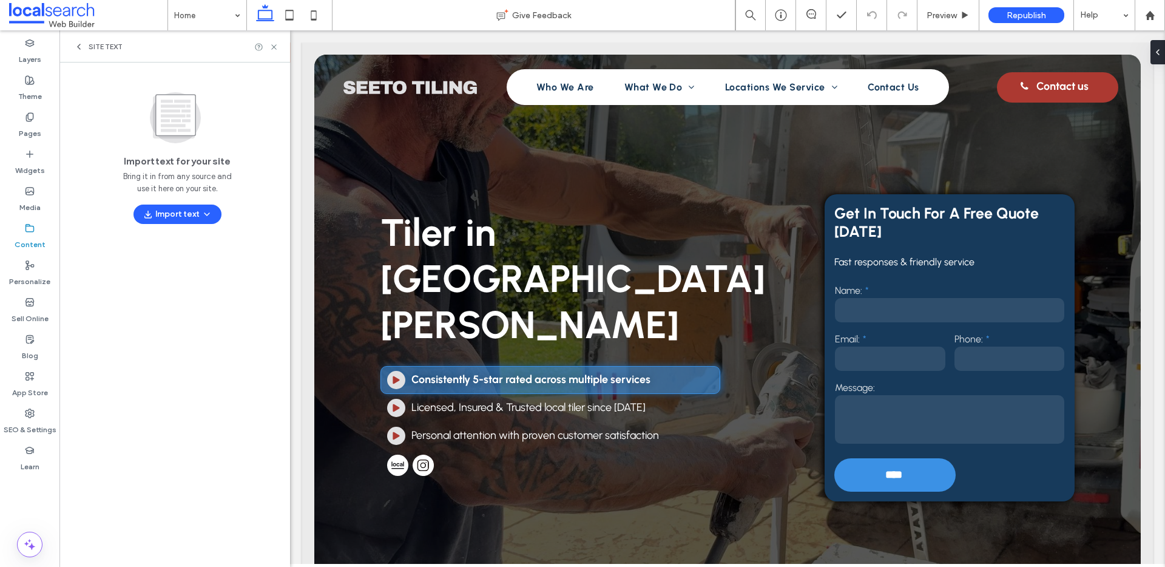
click at [92, 50] on span "Site Text" at bounding box center [106, 47] width 34 height 10
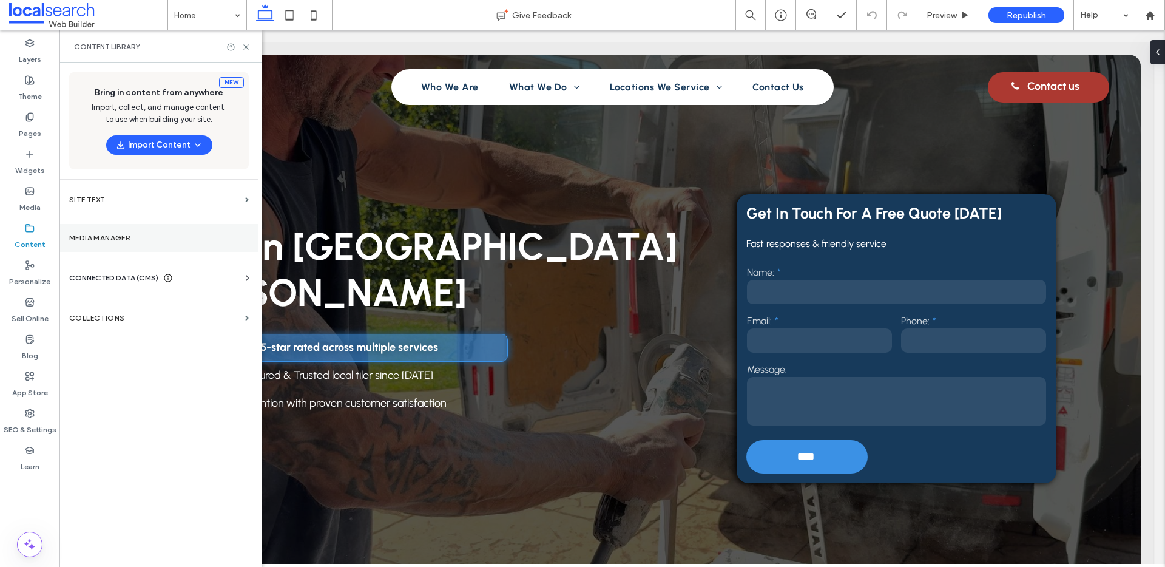
click at [127, 235] on label "Media Manager" at bounding box center [159, 238] width 180 height 8
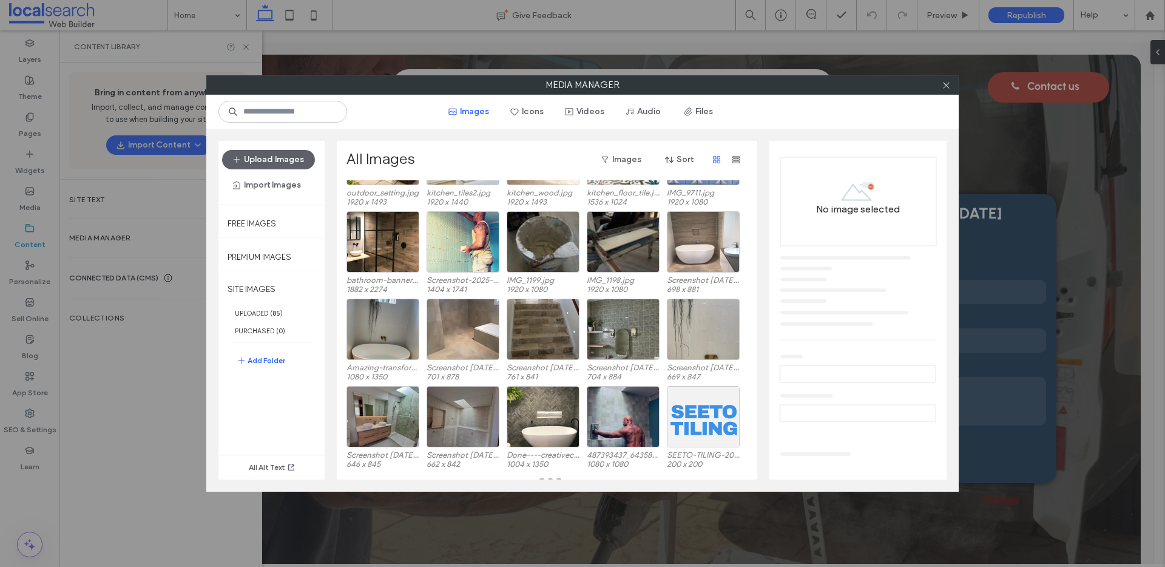
scroll to position [86, 0]
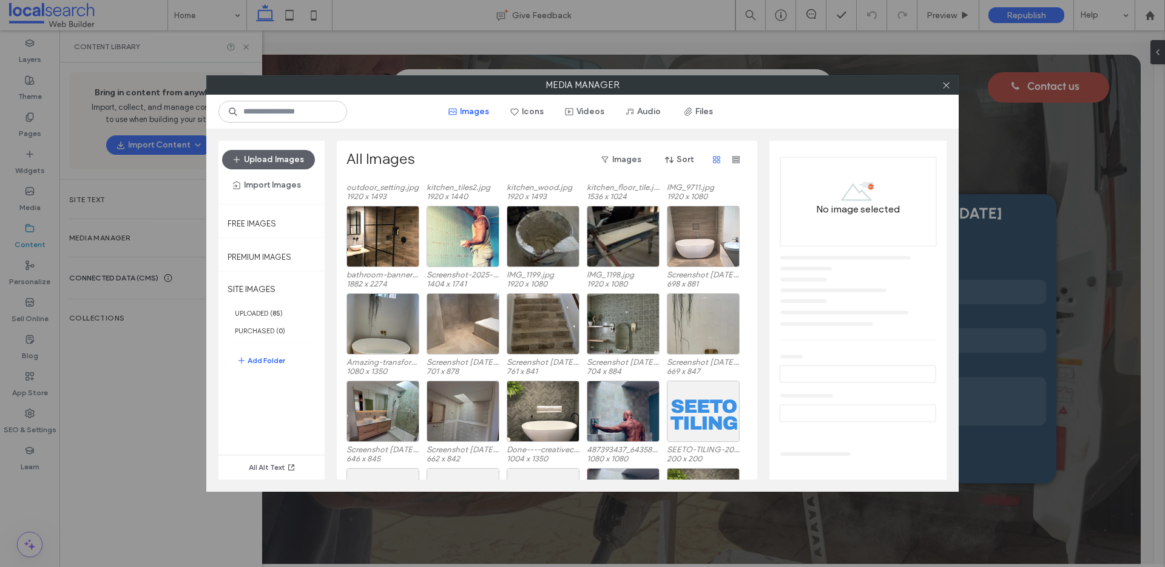
click at [146, 356] on div "Media Manager Images Icons Videos Audio Files Upload Images Import Images Free …" at bounding box center [582, 283] width 1165 height 567
click at [948, 92] on span at bounding box center [945, 85] width 9 height 18
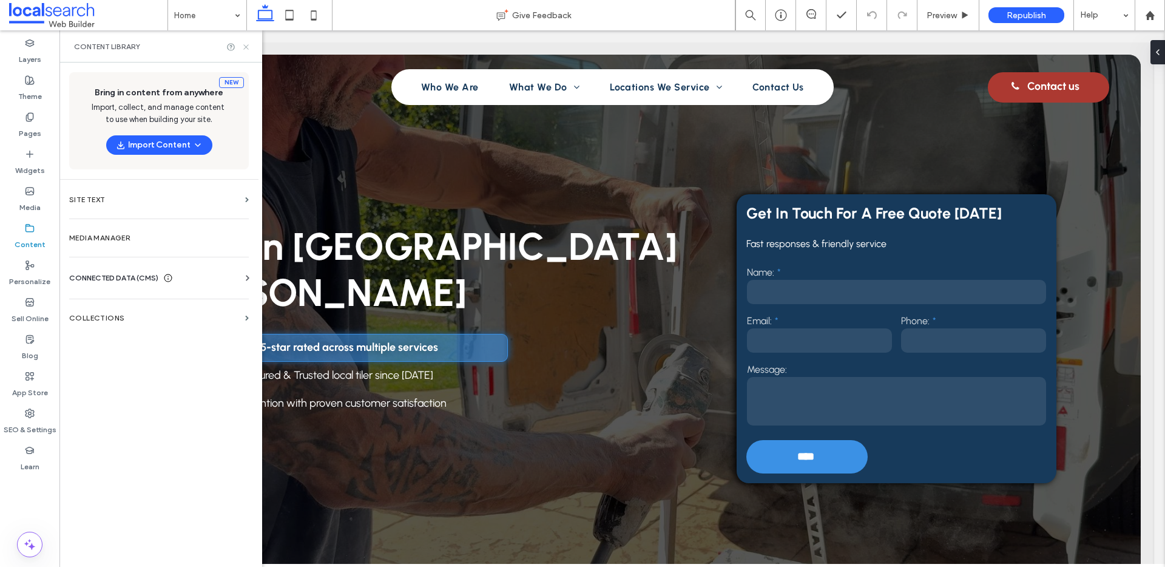
click at [246, 47] on use at bounding box center [245, 46] width 5 height 5
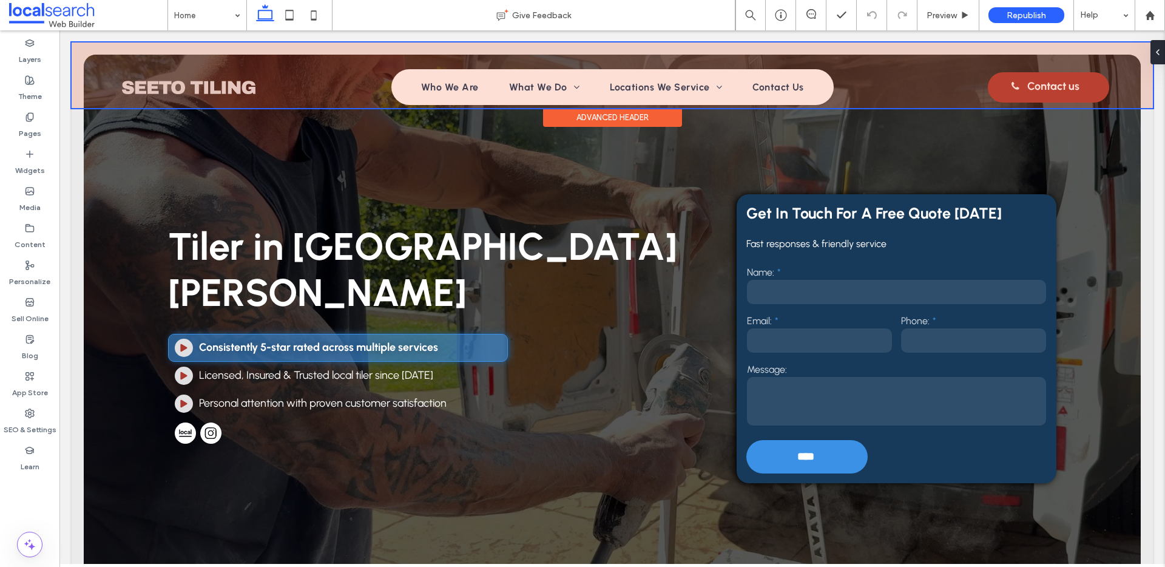
click at [173, 86] on div at bounding box center [612, 75] width 1081 height 66
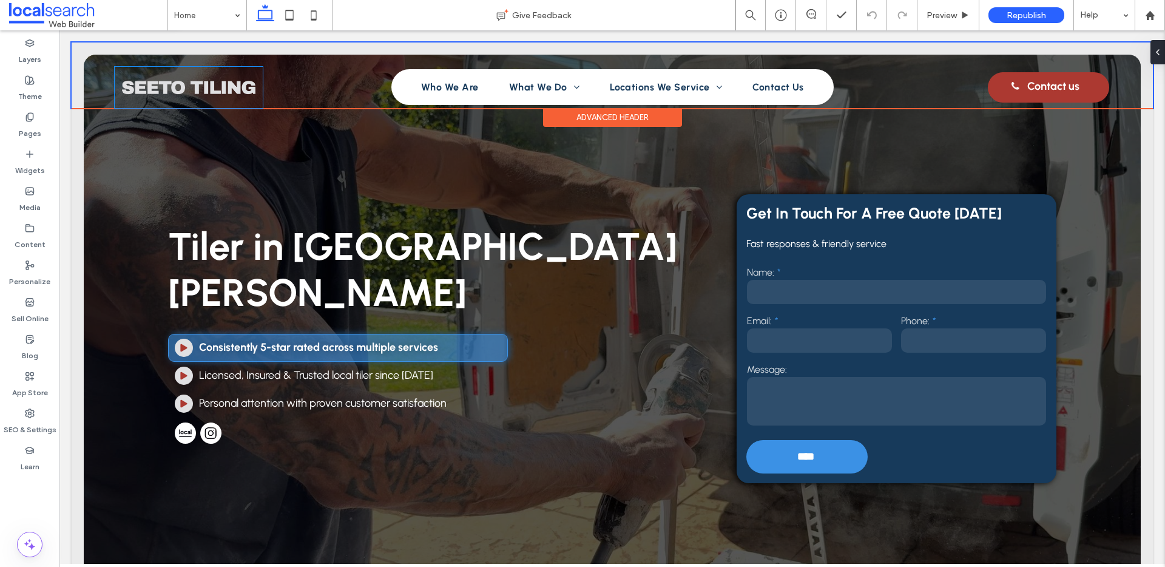
click at [173, 86] on img at bounding box center [189, 87] width 148 height 41
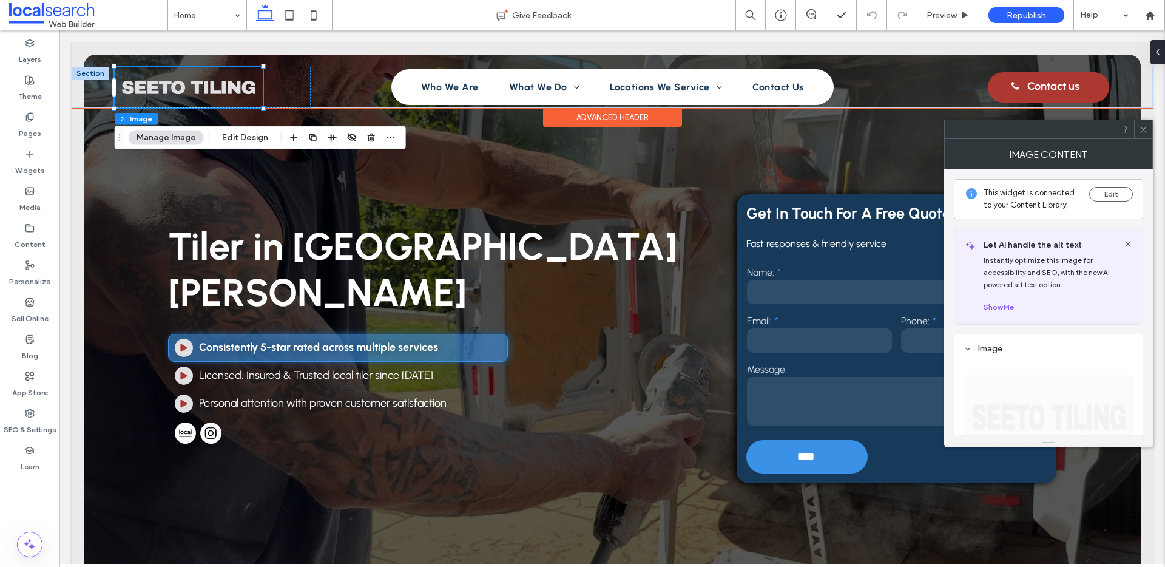
type input "**"
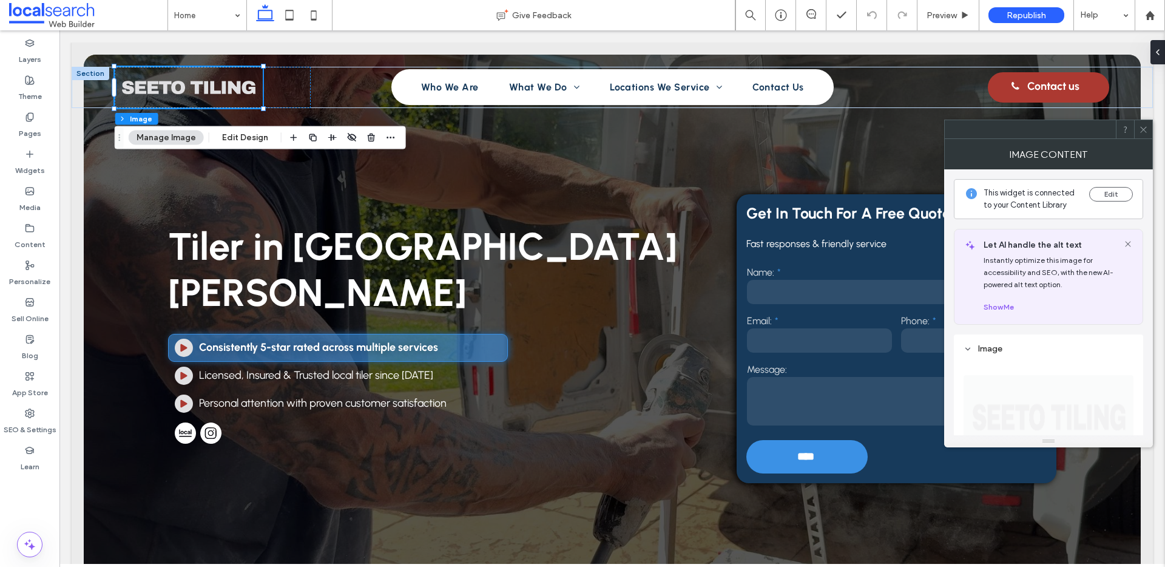
click at [201, 133] on div "Header Section Column Image Manage Image Edit Design" at bounding box center [260, 137] width 291 height 23
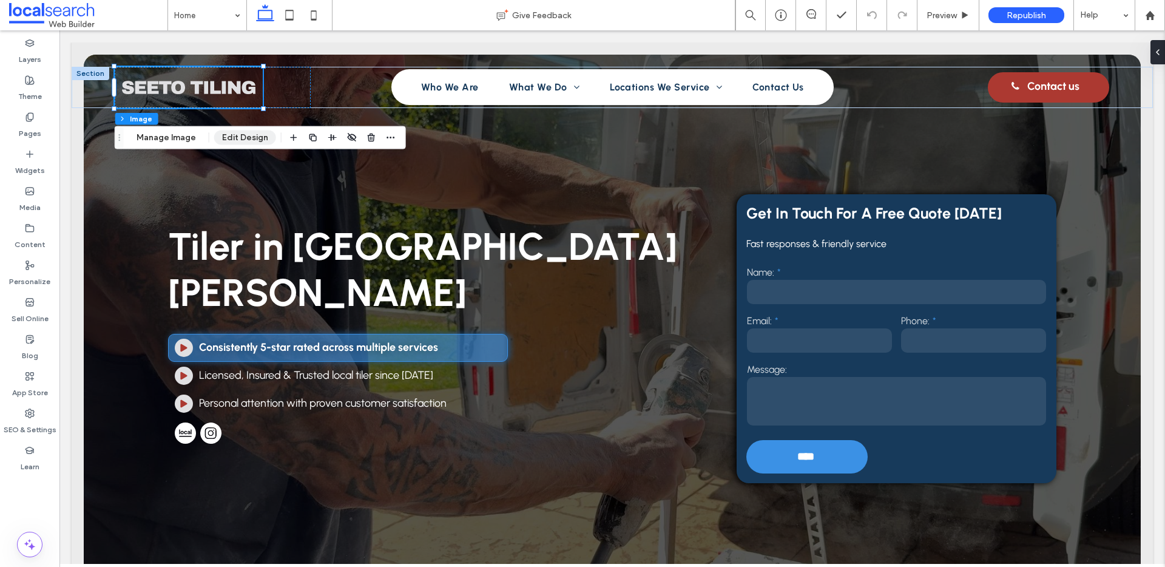
click at [237, 140] on button "Edit Design" at bounding box center [245, 137] width 62 height 15
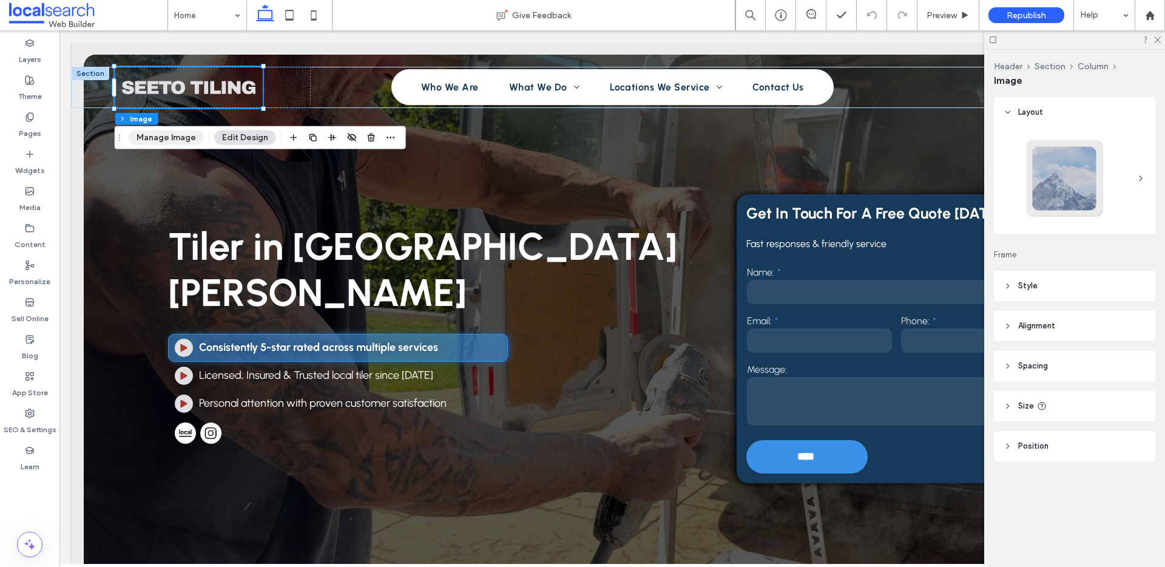
click at [180, 136] on button "Manage Image" at bounding box center [166, 137] width 75 height 15
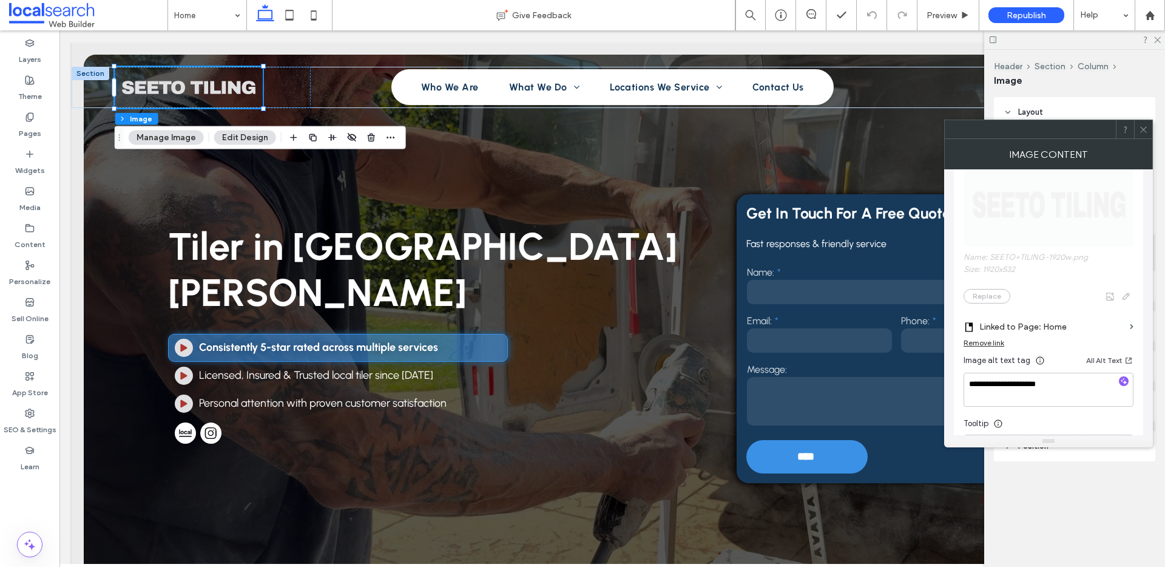
click at [995, 297] on span "Name: SEETO+TILING-1920w.png Size: 1920x532 Replace" at bounding box center [1048, 226] width 170 height 165
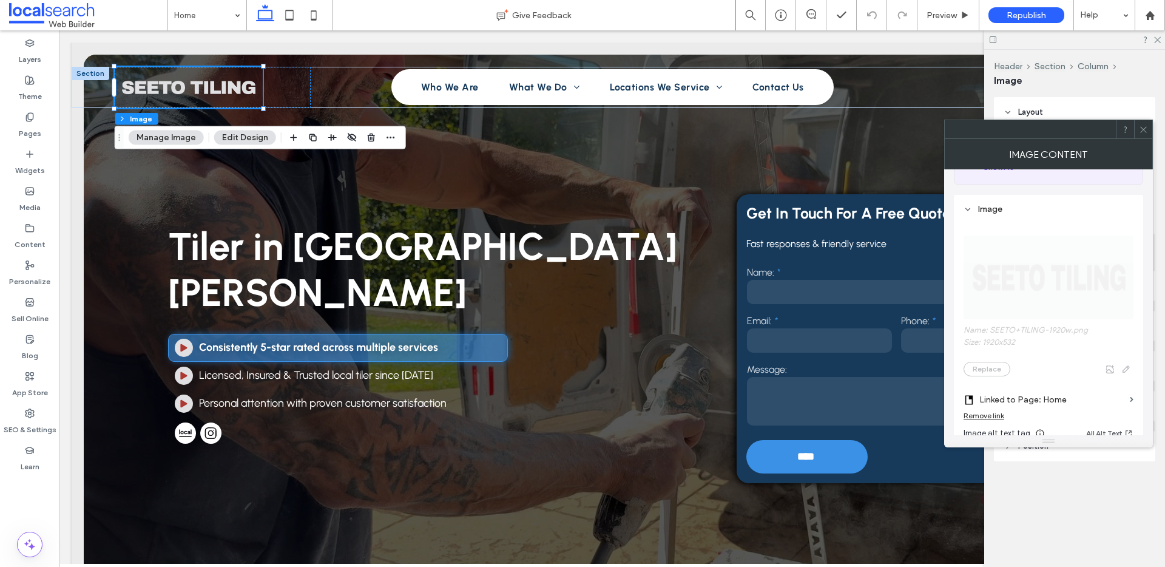
scroll to position [84, 0]
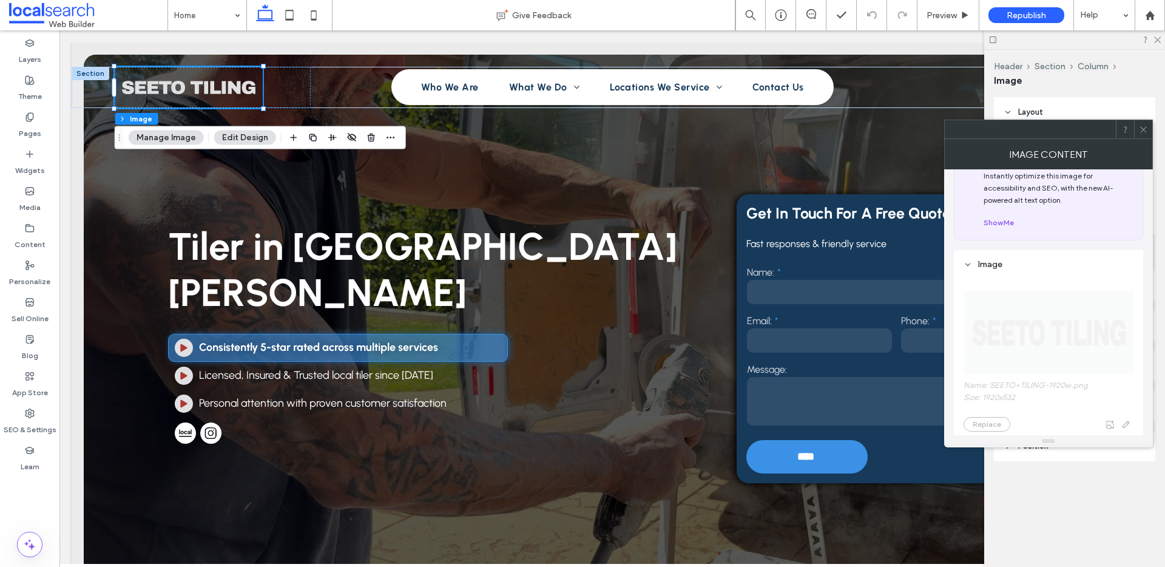
click at [1140, 129] on icon at bounding box center [1143, 129] width 9 height 9
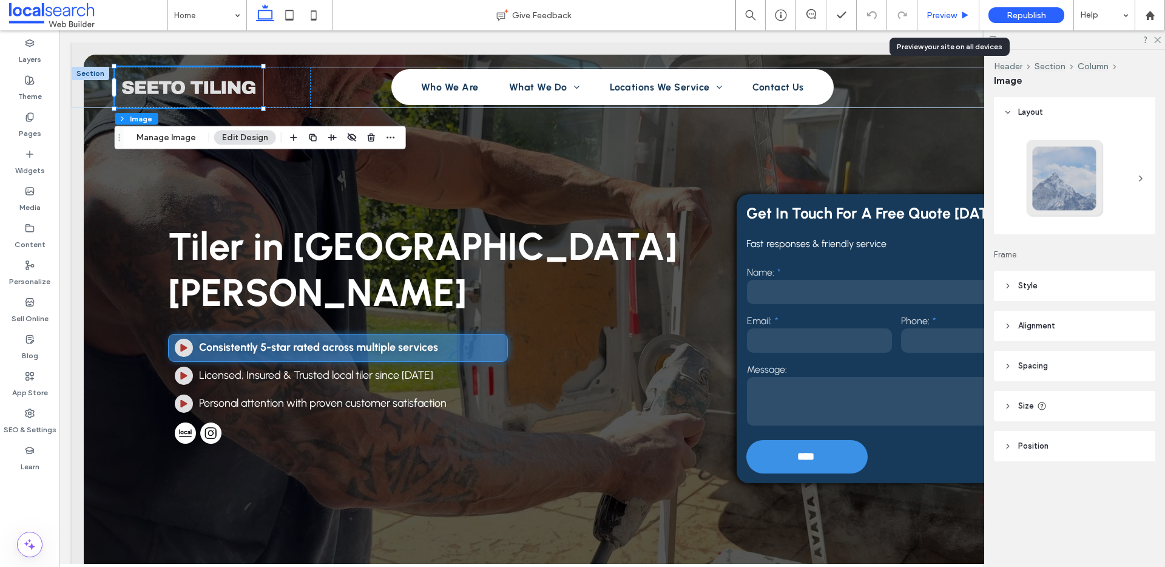
click at [942, 8] on div "Preview" at bounding box center [948, 15] width 62 height 30
click at [25, 118] on icon at bounding box center [30, 117] width 10 height 10
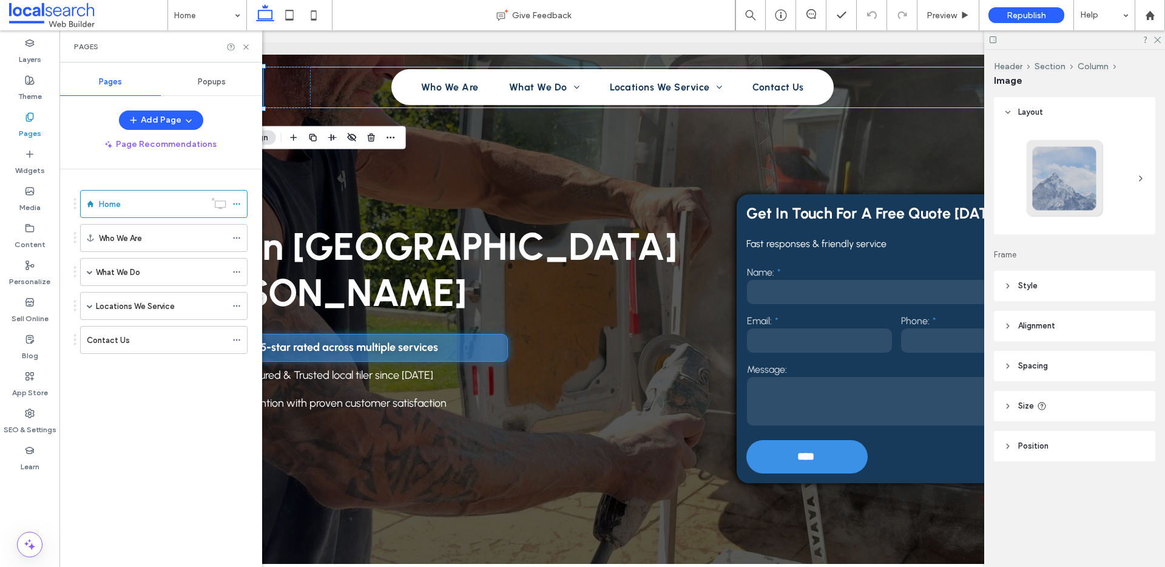
click at [28, 116] on use at bounding box center [29, 117] width 7 height 8
click at [34, 91] on label "Theme" at bounding box center [30, 93] width 24 height 17
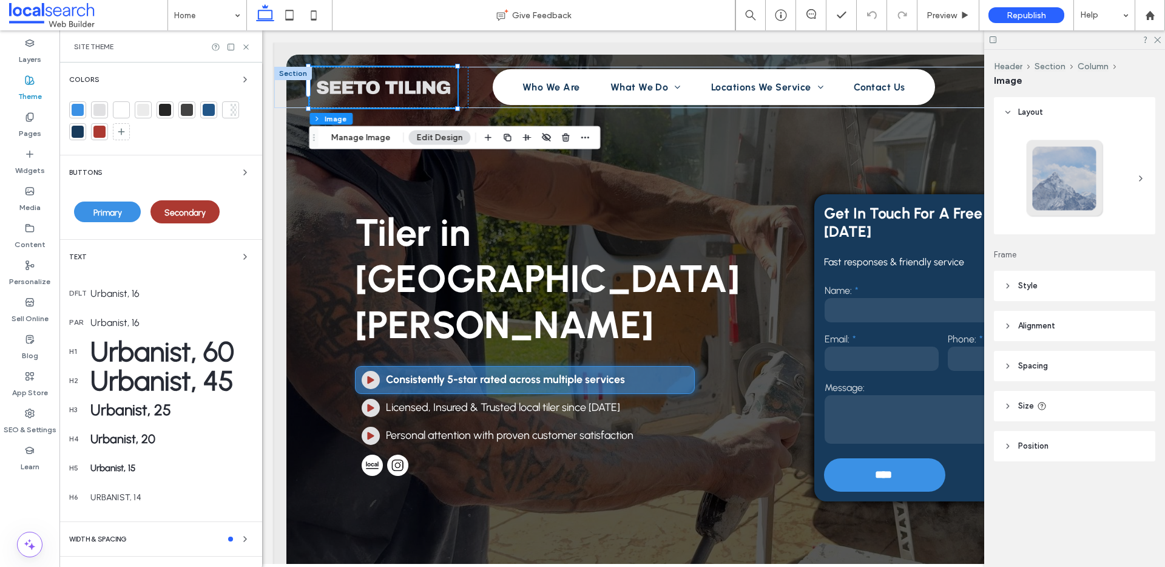
click at [34, 91] on label "Theme" at bounding box center [30, 93] width 24 height 17
click at [24, 37] on div "Layers" at bounding box center [29, 51] width 59 height 37
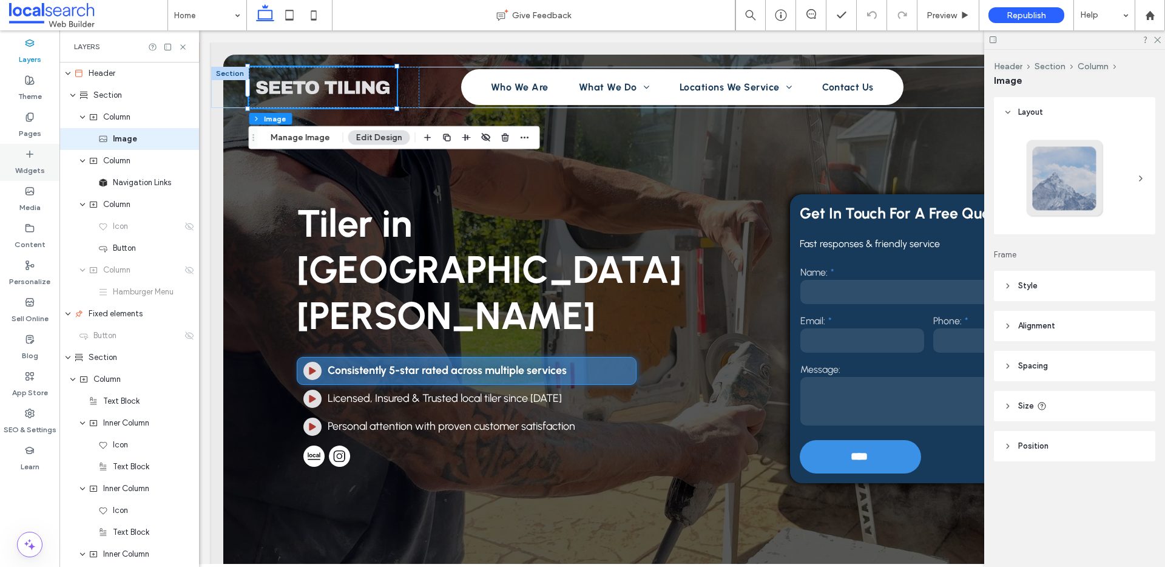
click at [35, 167] on label "Widgets" at bounding box center [30, 167] width 30 height 17
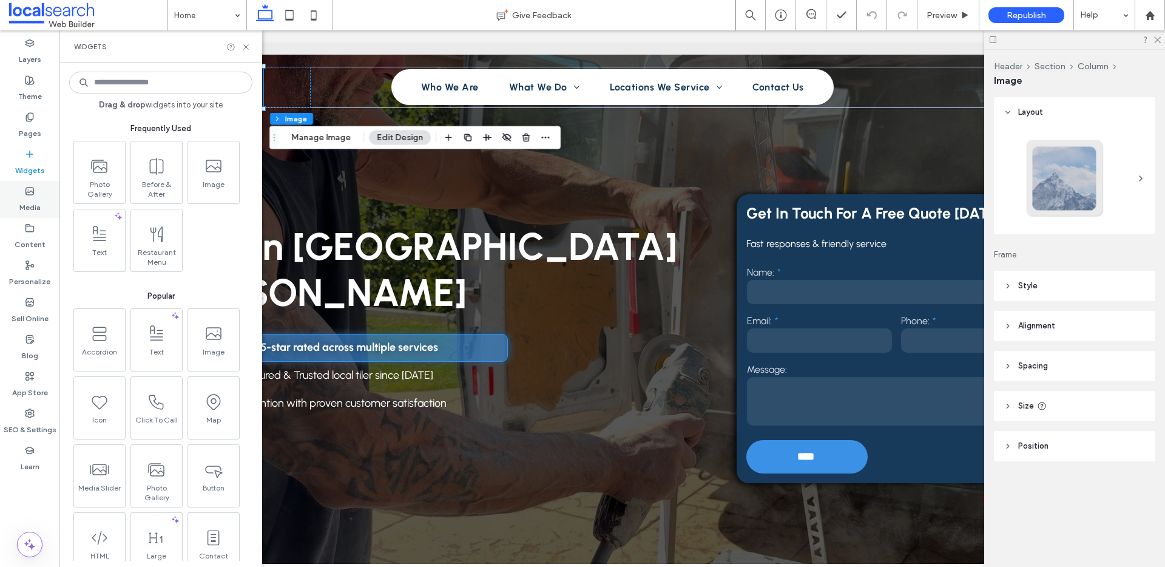
click at [25, 207] on label "Media" at bounding box center [29, 204] width 21 height 17
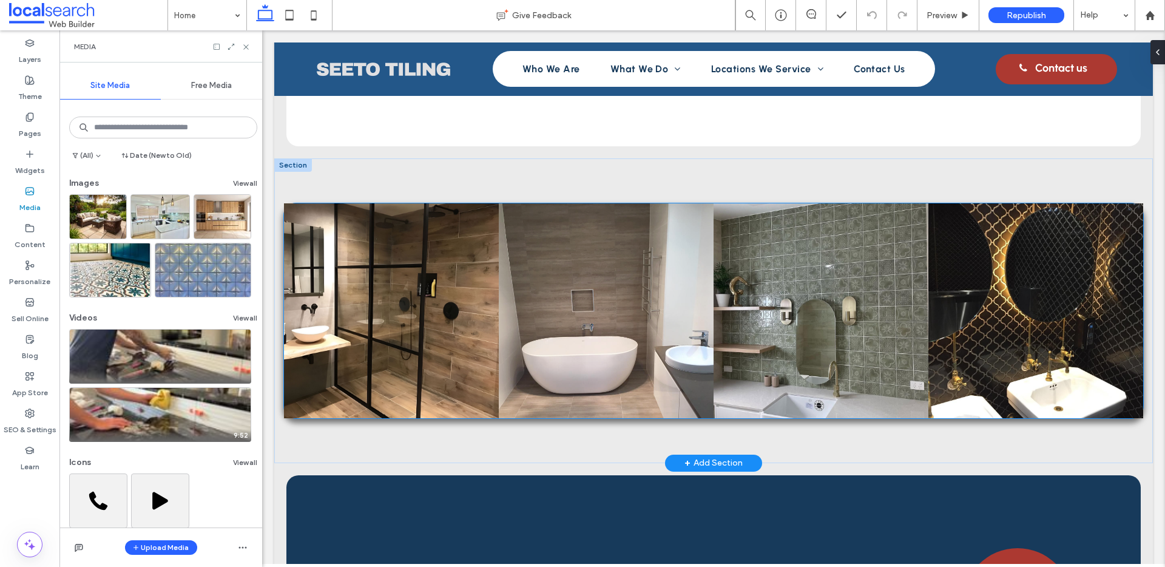
scroll to position [3222, 0]
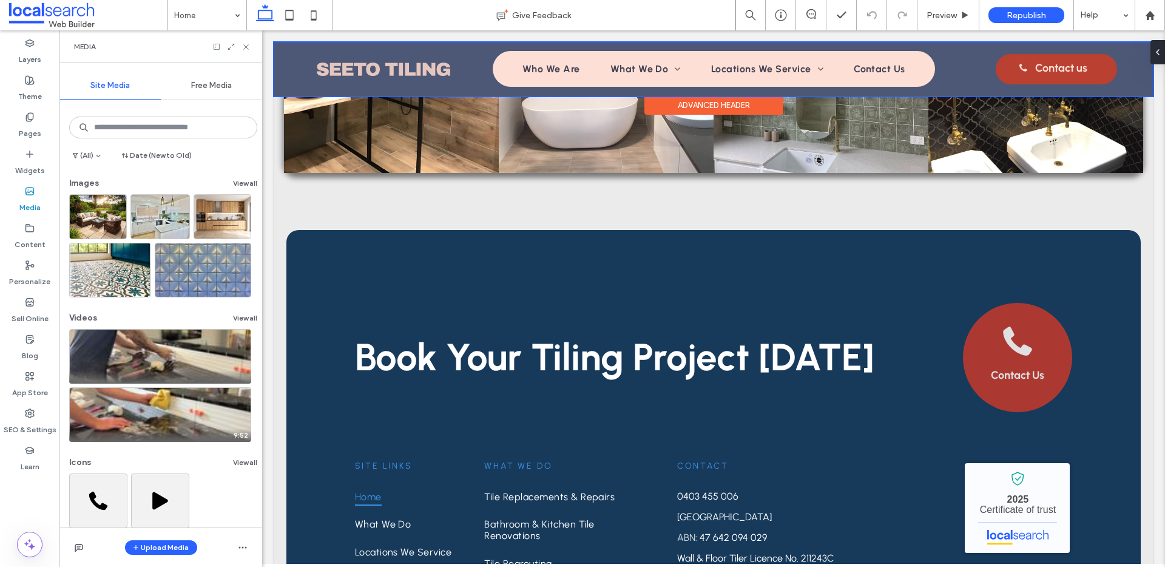
click at [362, 73] on div at bounding box center [713, 68] width 878 height 53
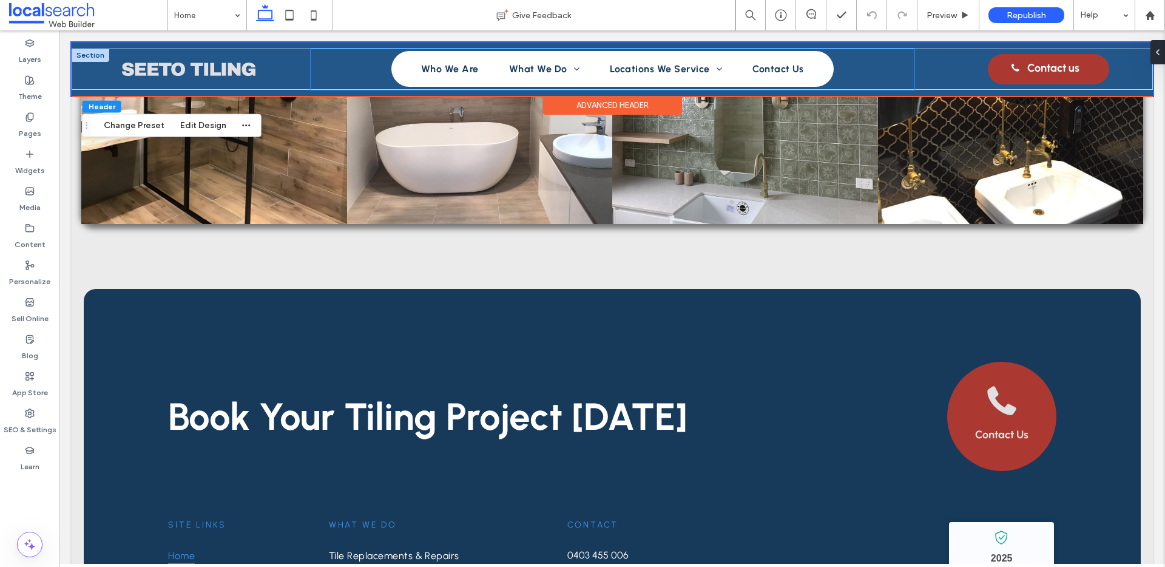
scroll to position [3212, 0]
click at [227, 69] on img at bounding box center [189, 69] width 148 height 41
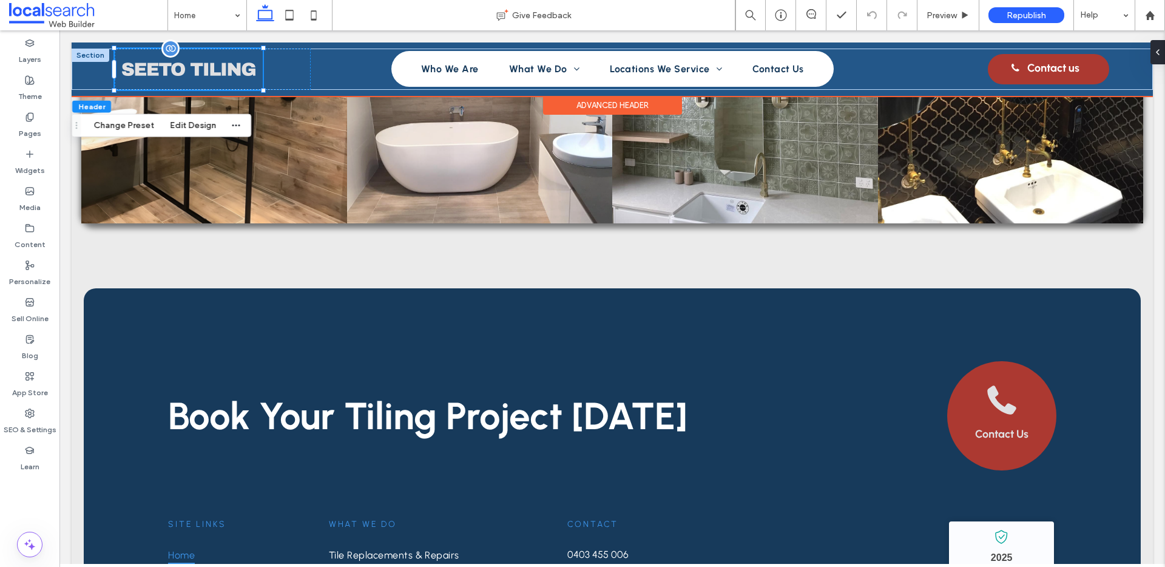
click at [227, 69] on img at bounding box center [189, 69] width 148 height 41
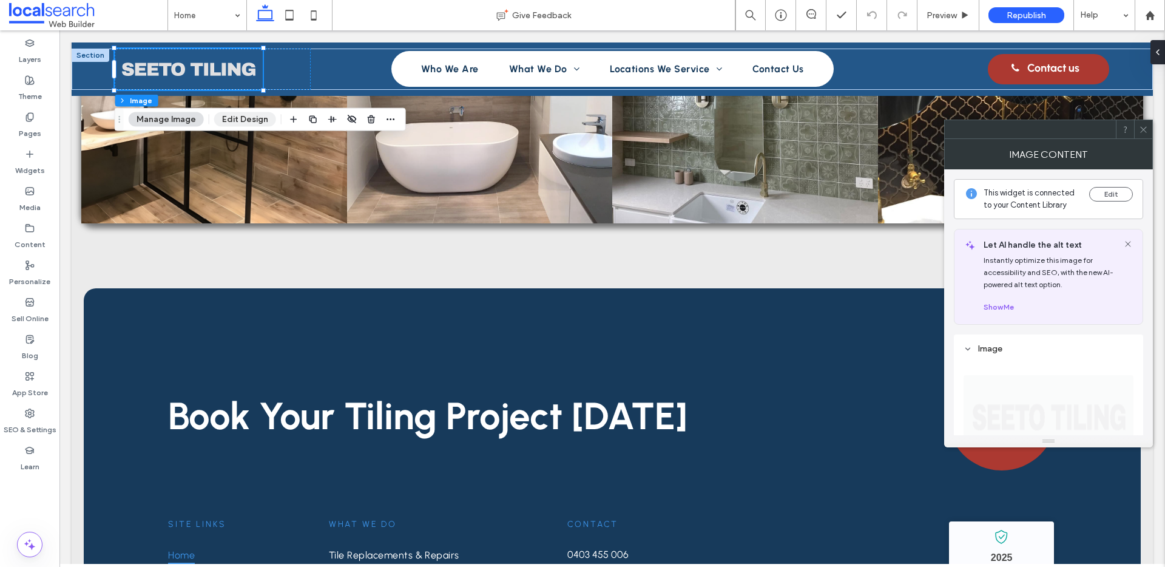
click at [242, 120] on button "Edit Design" at bounding box center [245, 119] width 62 height 15
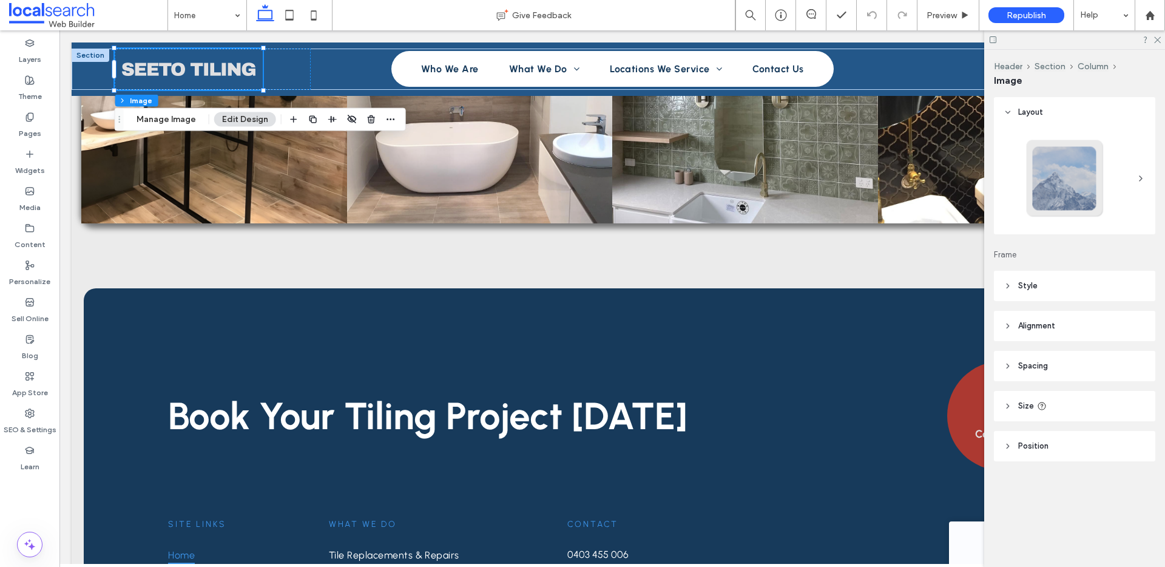
click at [1004, 284] on icon at bounding box center [1007, 285] width 8 height 8
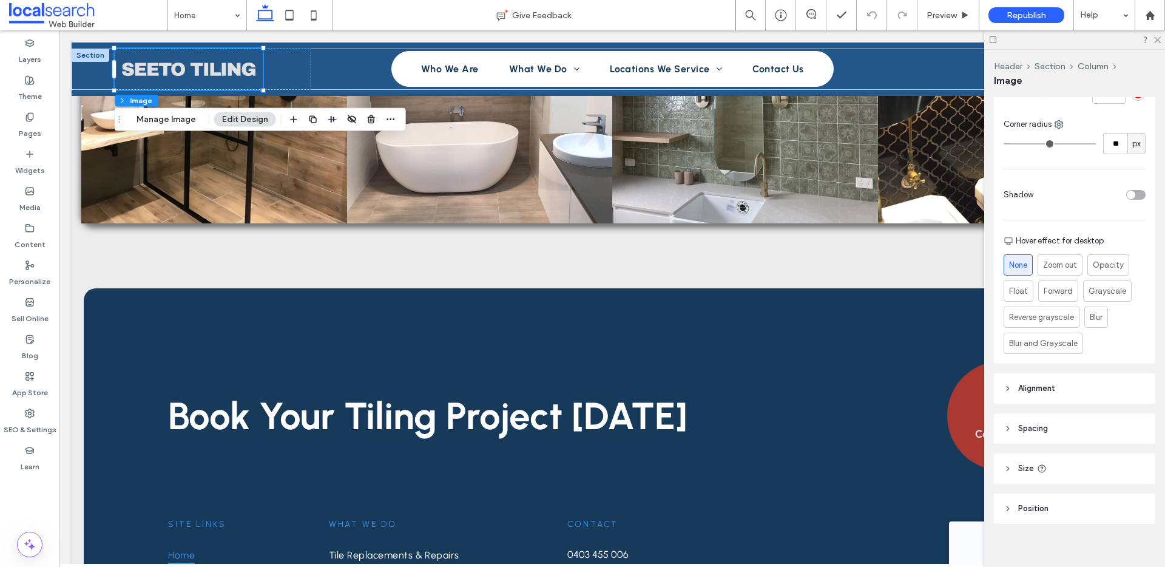
scroll to position [419, 0]
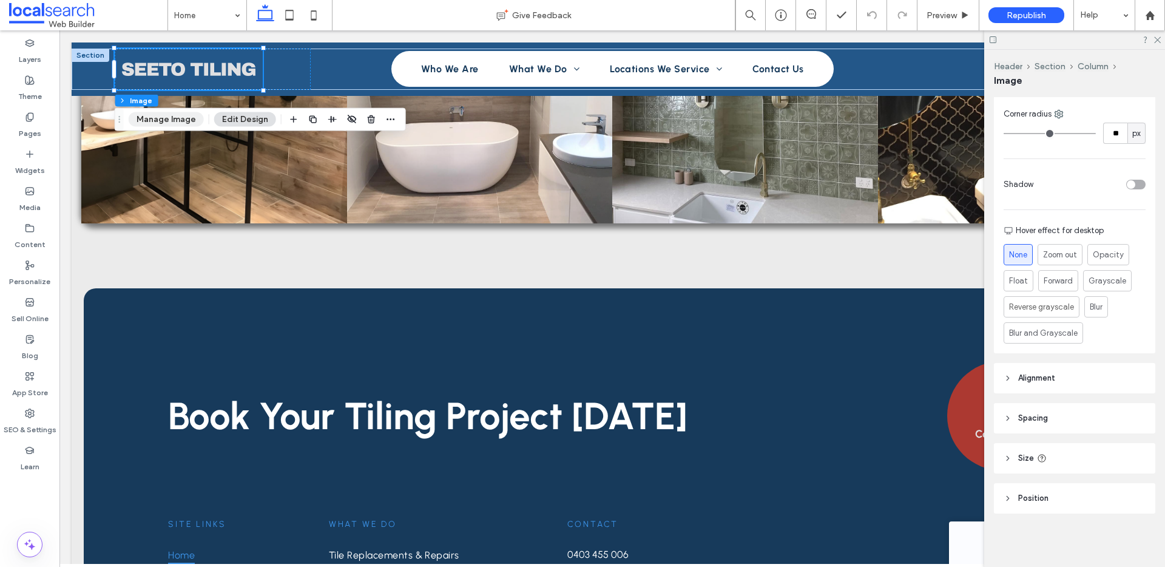
click at [170, 118] on button "Manage Image" at bounding box center [166, 119] width 75 height 15
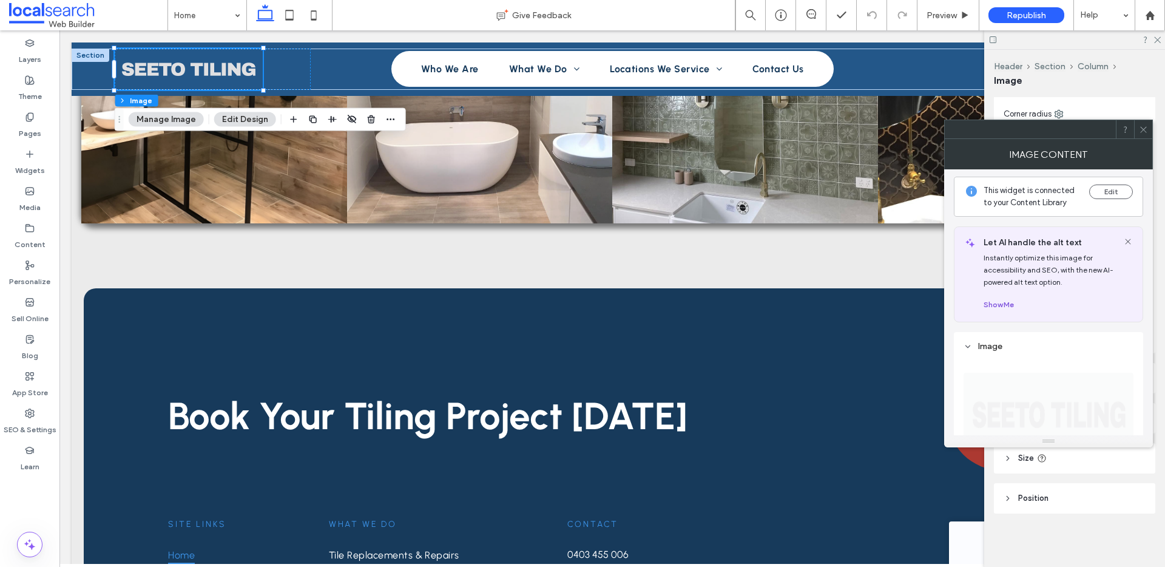
scroll to position [0, 0]
click at [1144, 127] on use at bounding box center [1143, 129] width 6 height 6
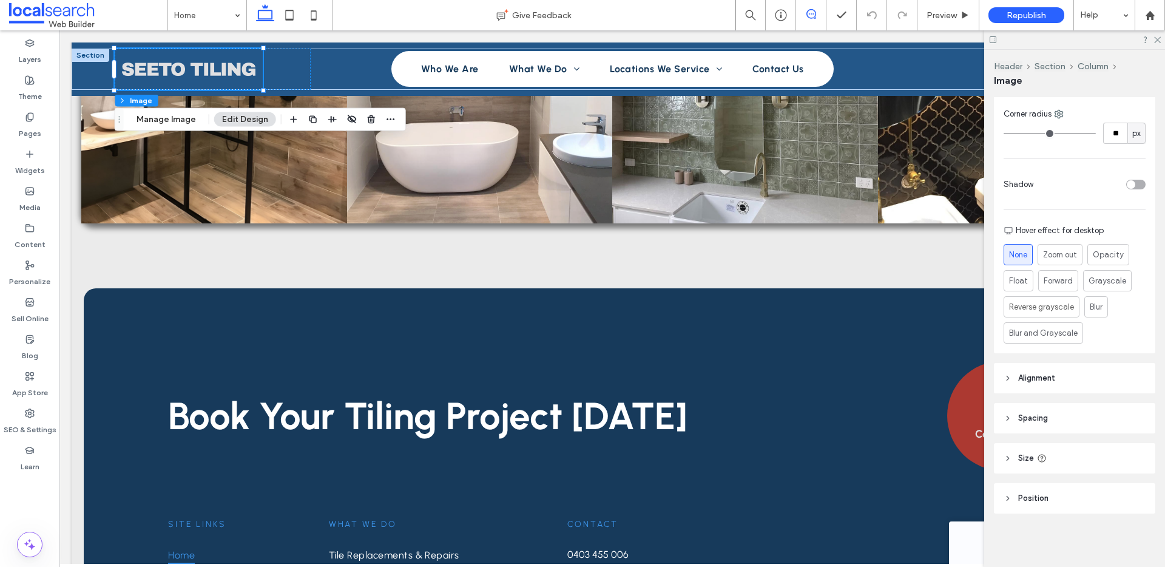
click at [816, 15] on span at bounding box center [811, 14] width 30 height 10
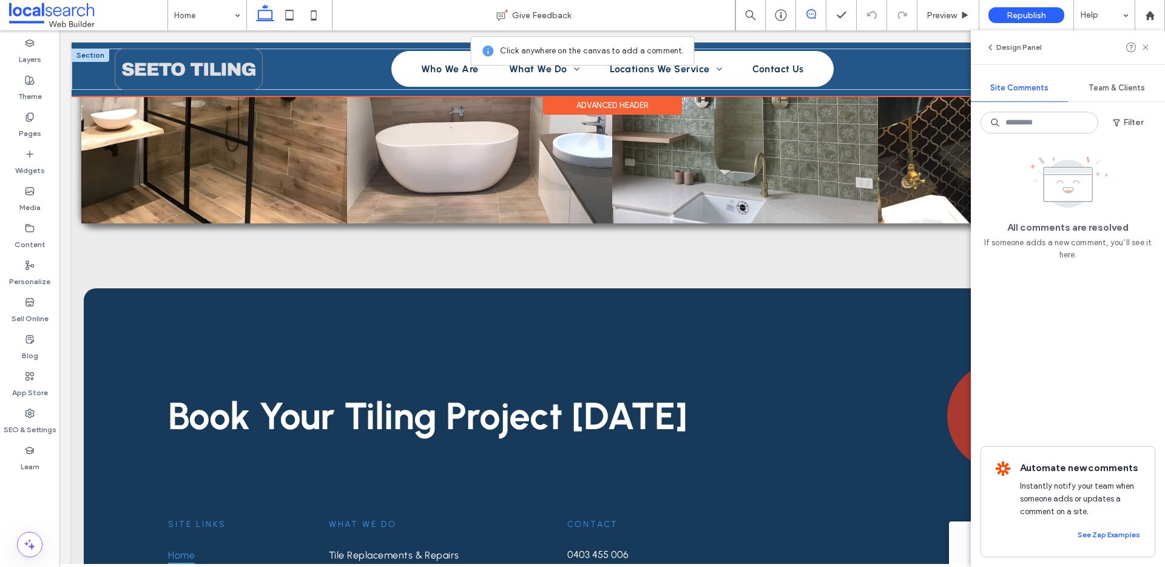
click at [257, 82] on img at bounding box center [189, 69] width 148 height 41
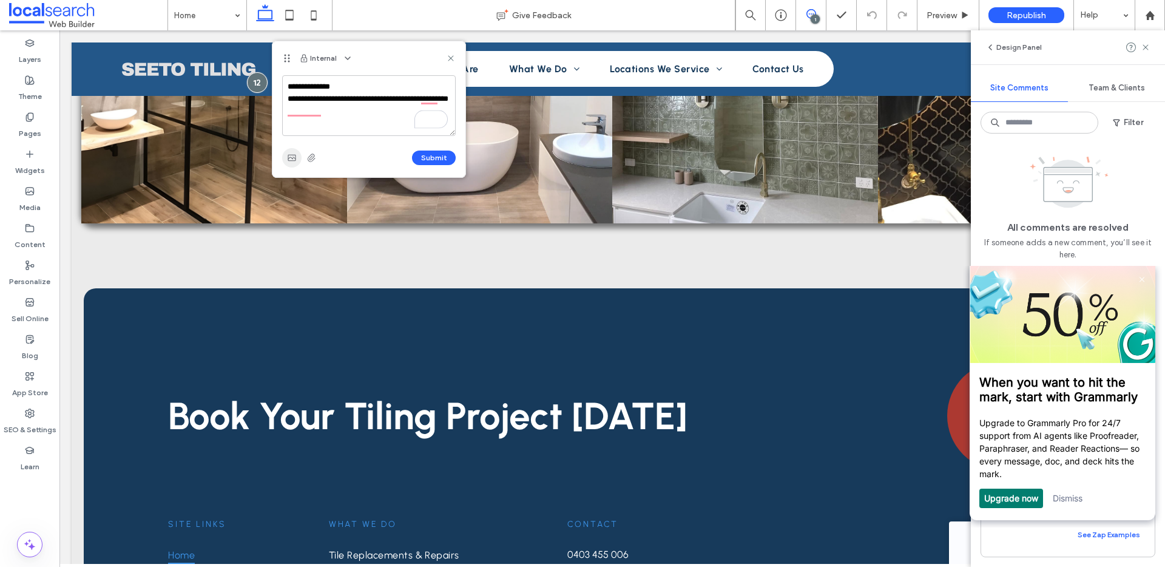
type textarea "**********"
click at [289, 160] on use "button" at bounding box center [292, 158] width 8 height 6
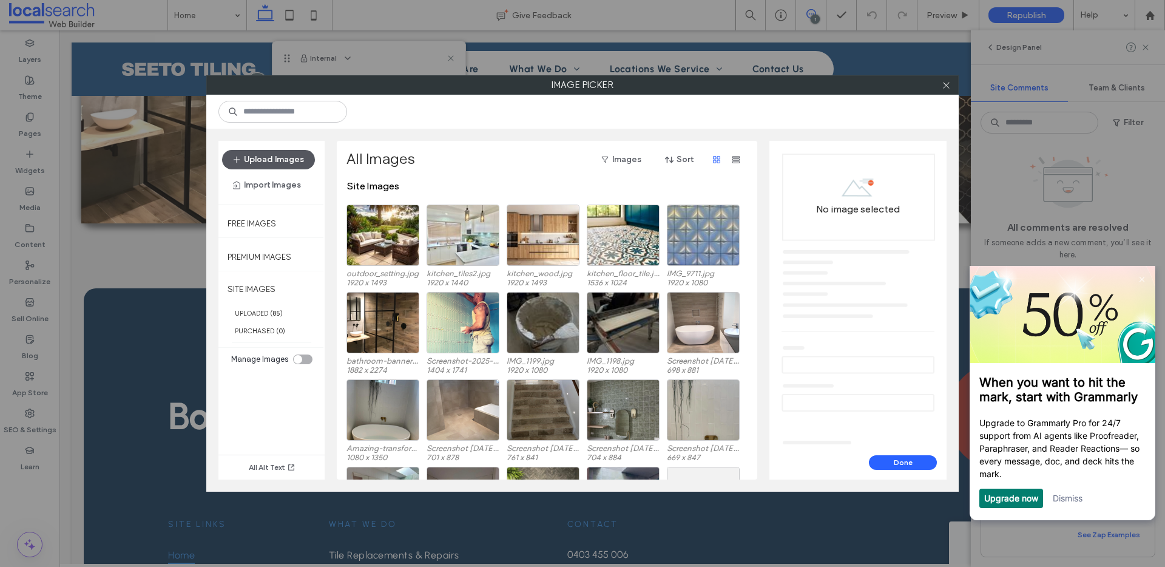
click at [289, 160] on button "Upload Images" at bounding box center [268, 159] width 93 height 19
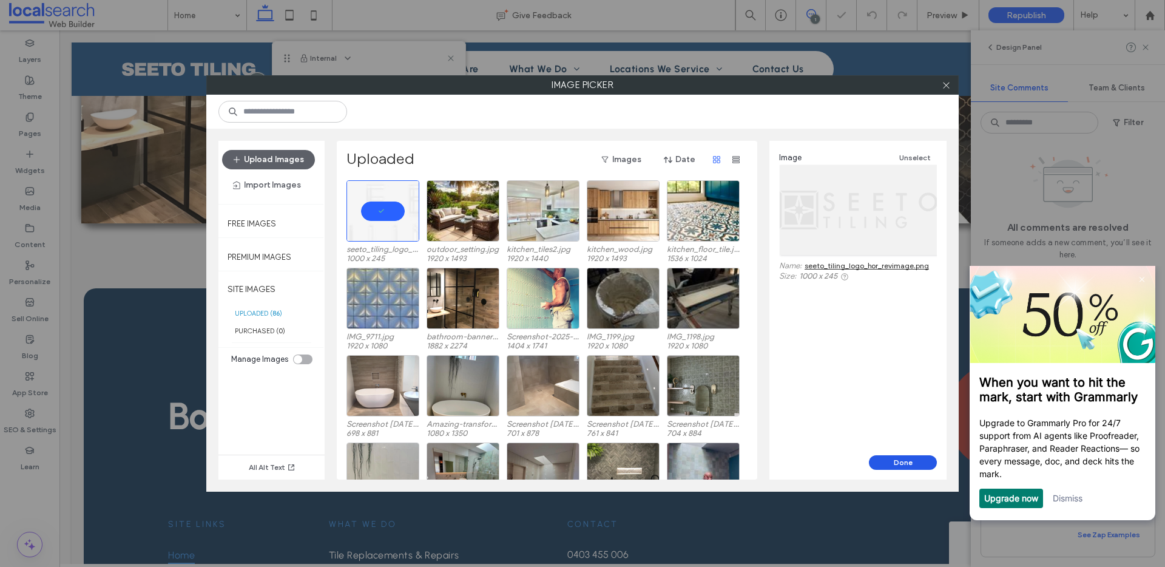
click at [892, 463] on button "Done" at bounding box center [903, 462] width 68 height 15
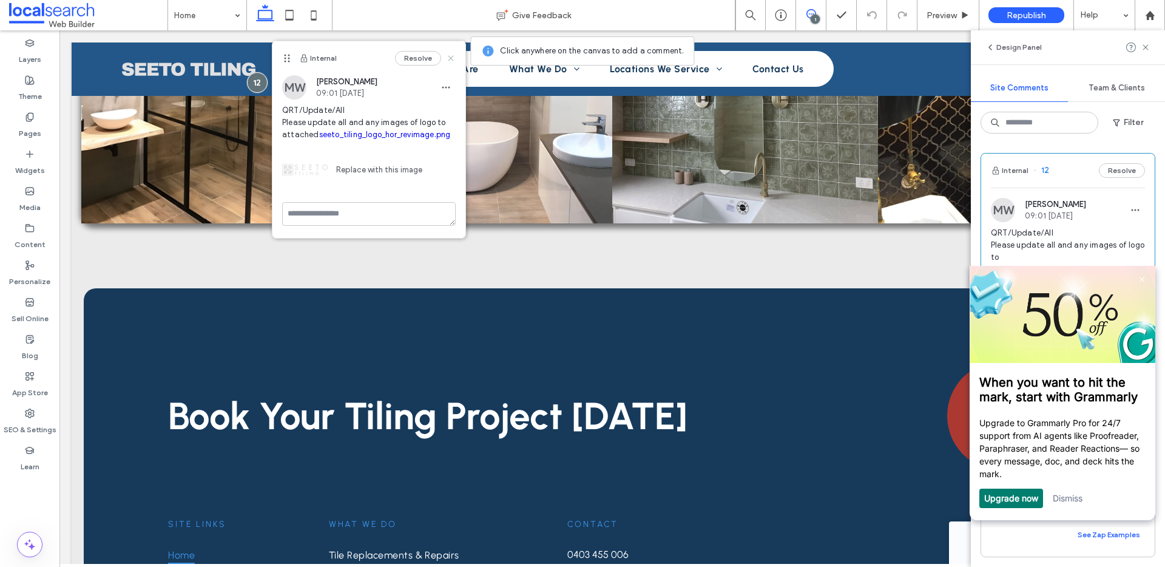
click at [451, 56] on icon at bounding box center [451, 58] width 10 height 10
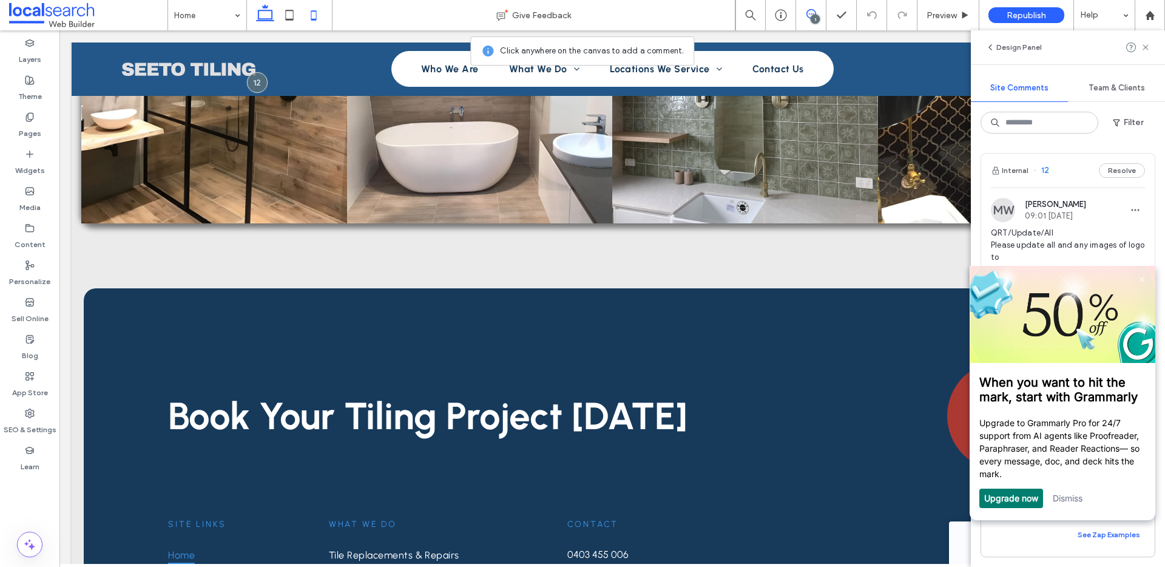
drag, startPoint x: 284, startPoint y: 12, endPoint x: 323, endPoint y: 5, distance: 39.3
click at [285, 12] on icon at bounding box center [289, 15] width 24 height 24
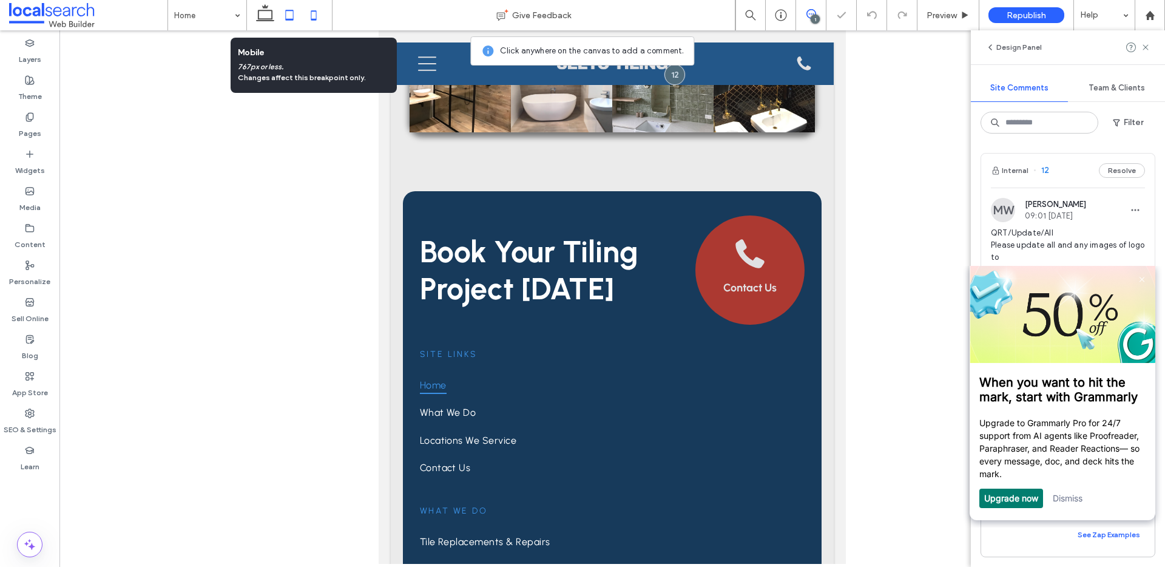
click at [313, 10] on icon at bounding box center [313, 15] width 24 height 24
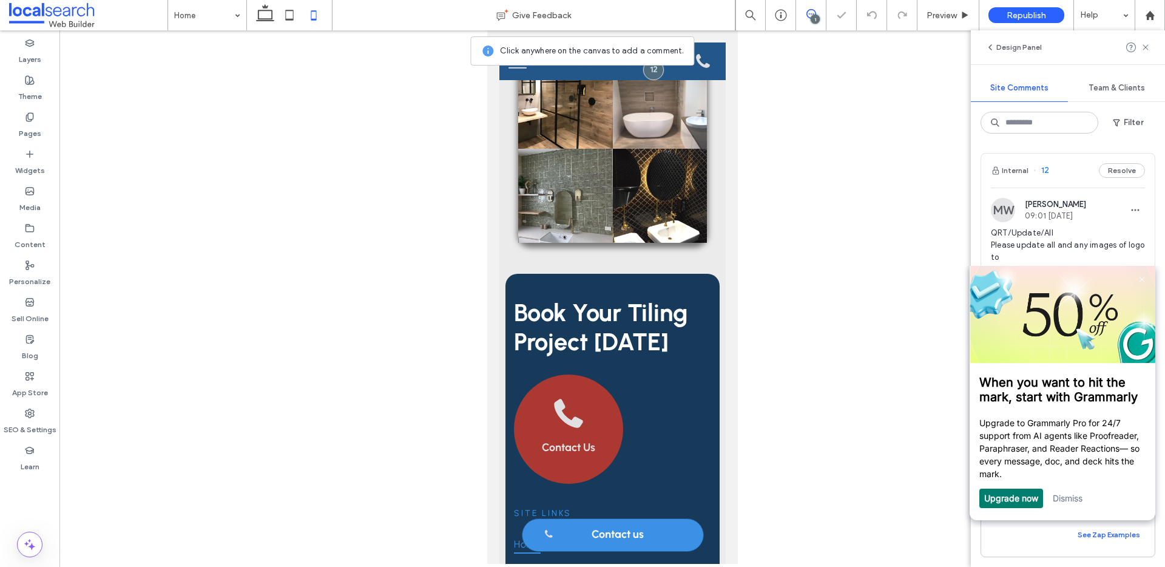
click at [260, 11] on icon at bounding box center [265, 15] width 24 height 24
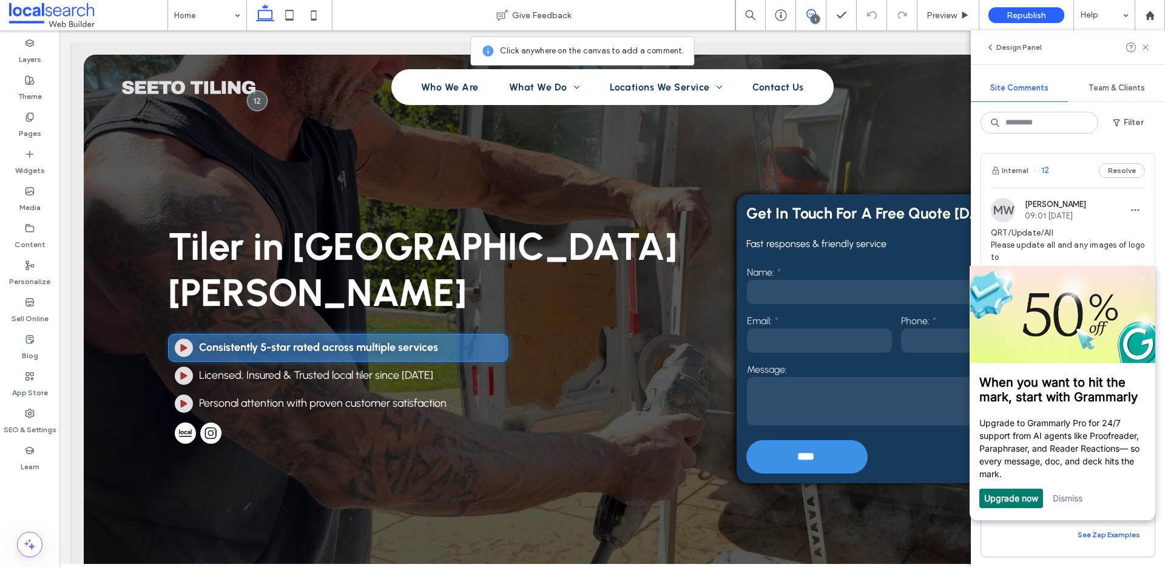
click at [1057, 496] on link "Dismiss" at bounding box center [1067, 498] width 30 height 10
